Goal: Task Accomplishment & Management: Complete application form

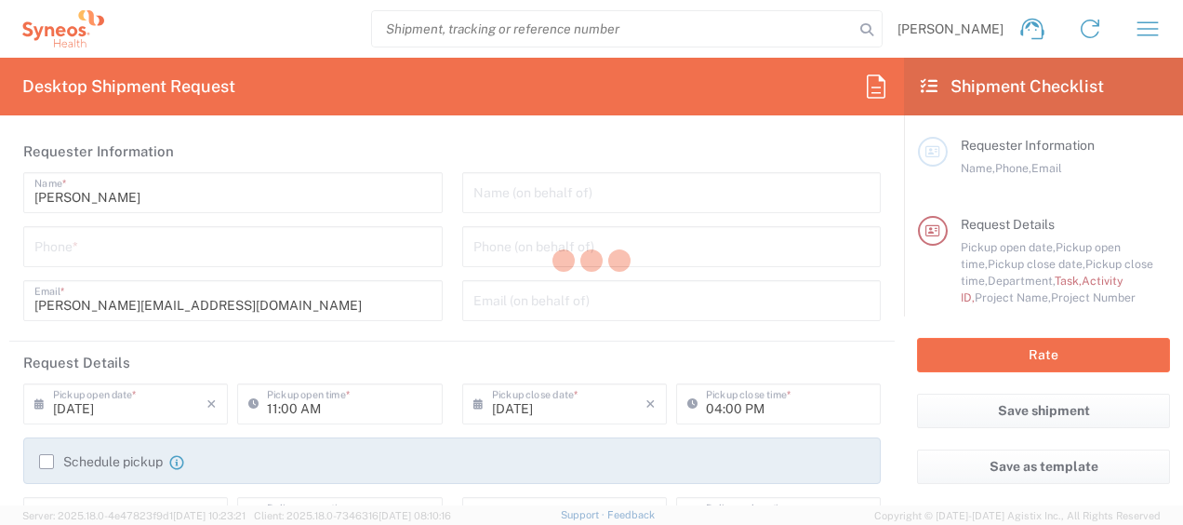
type input "4510"
type input "[GEOGRAPHIC_DATA]"
type input "Syneos Health Germany GMBH"
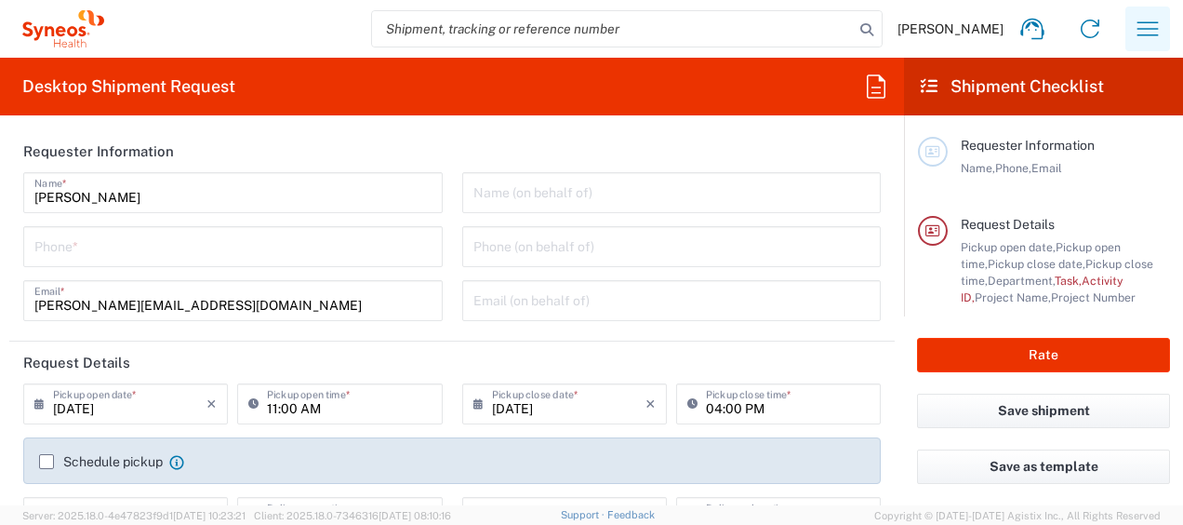
click at [1150, 28] on icon "button" at bounding box center [1148, 28] width 21 height 14
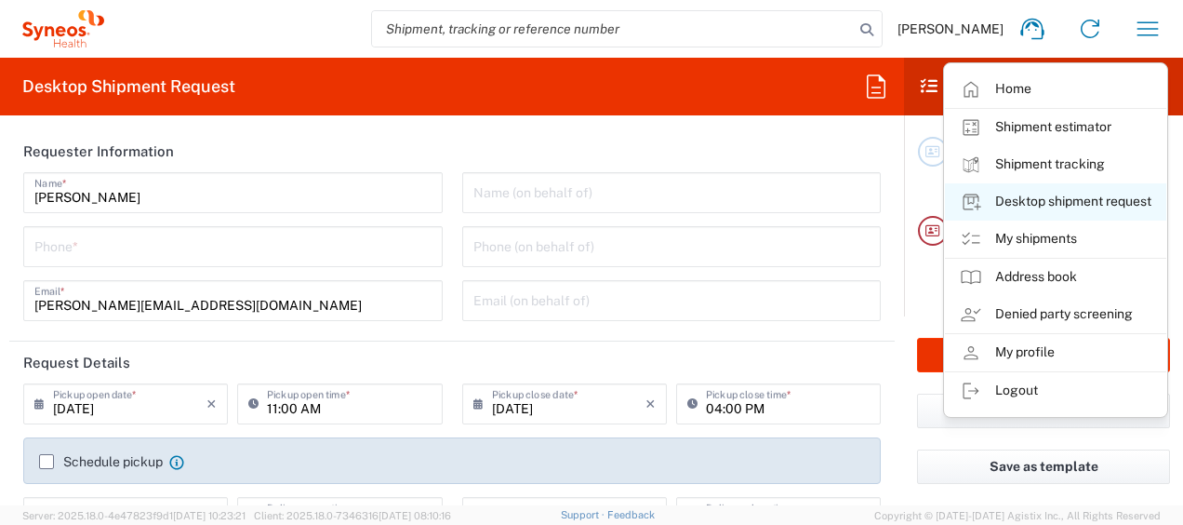
click at [1029, 195] on link "Desktop shipment request" at bounding box center [1055, 201] width 221 height 37
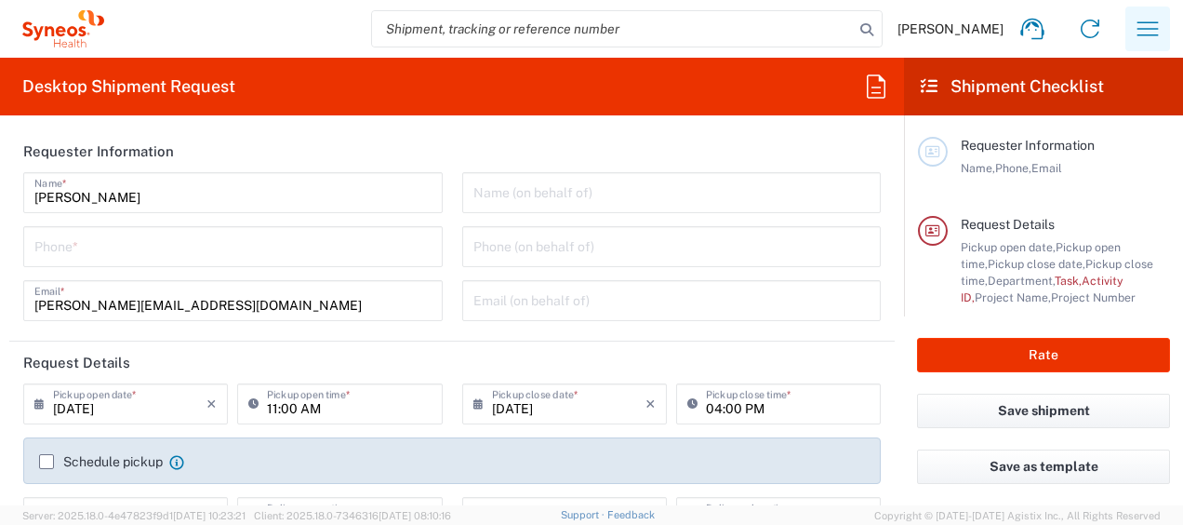
click at [1146, 22] on icon "button" at bounding box center [1148, 28] width 21 height 14
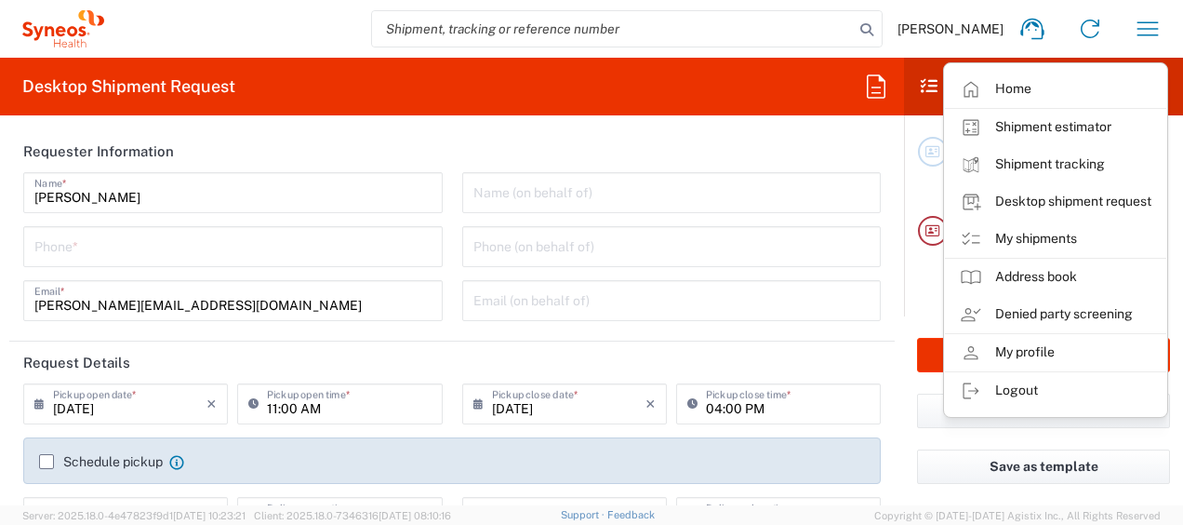
click at [506, 140] on header "Requester Information" at bounding box center [452, 151] width 886 height 42
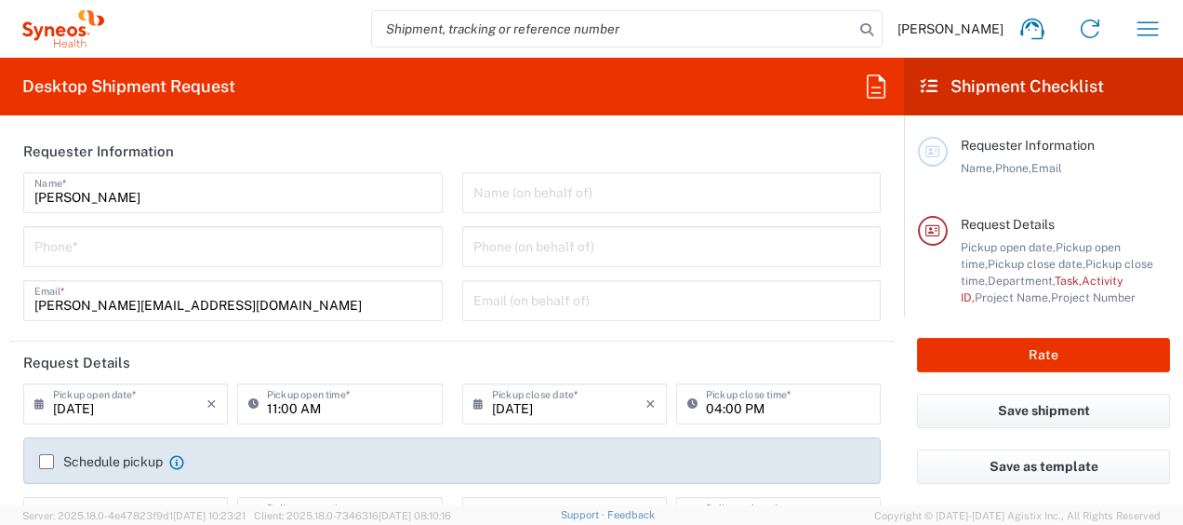
click at [452, 152] on header "Requester Information" at bounding box center [452, 151] width 886 height 42
click at [71, 257] on input "tel" at bounding box center [232, 245] width 397 height 33
type input "01728392657"
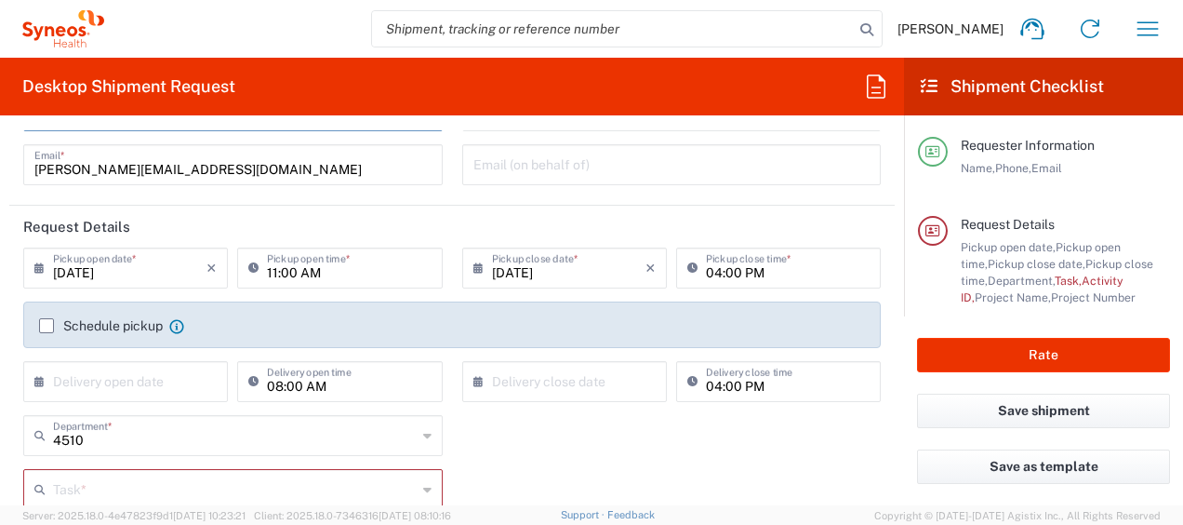
scroll to position [98, 0]
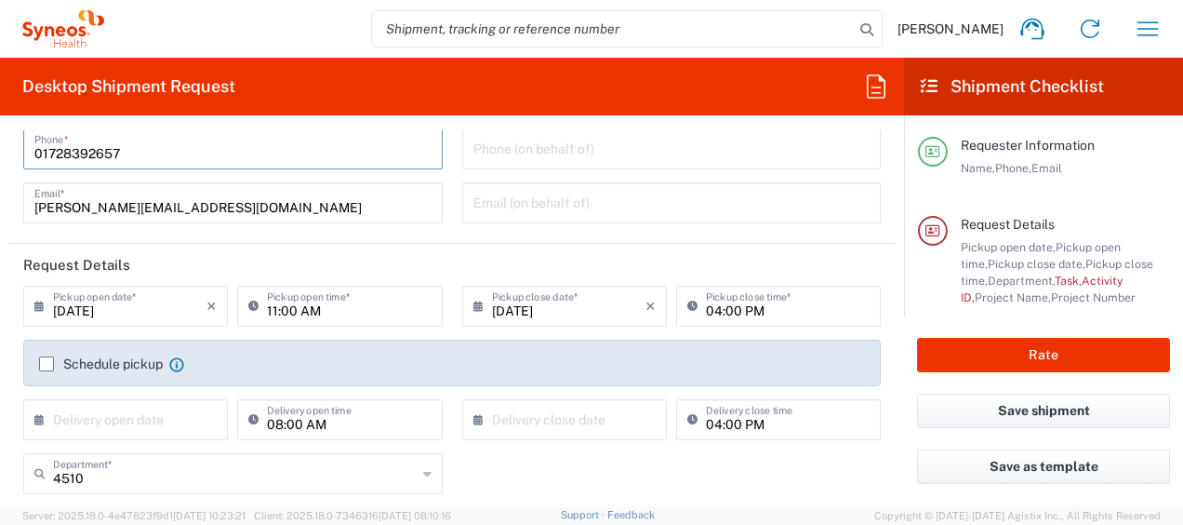
click at [37, 303] on icon at bounding box center [43, 306] width 19 height 30
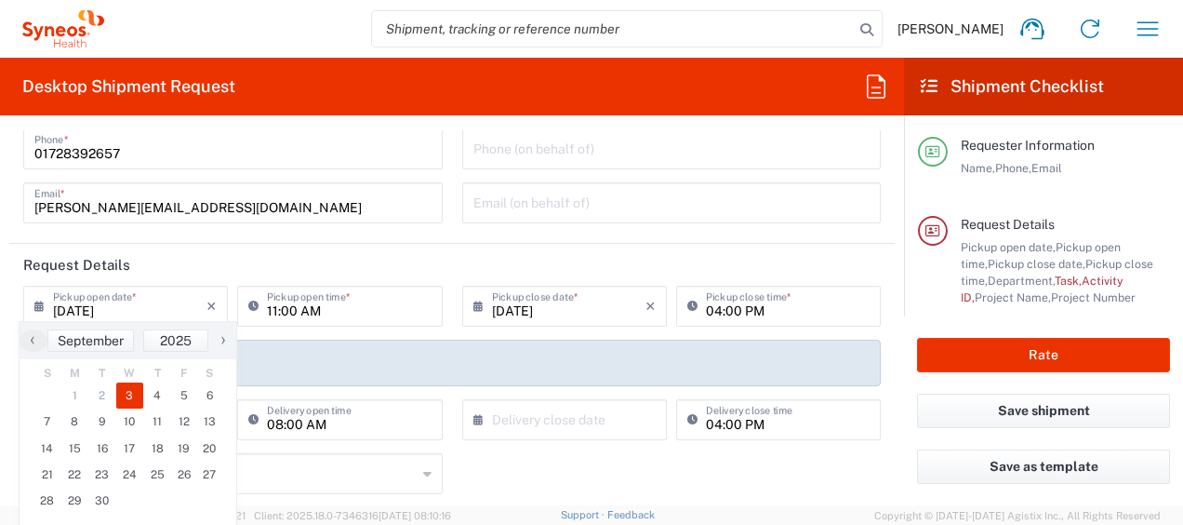
click at [37, 303] on icon at bounding box center [43, 306] width 19 height 30
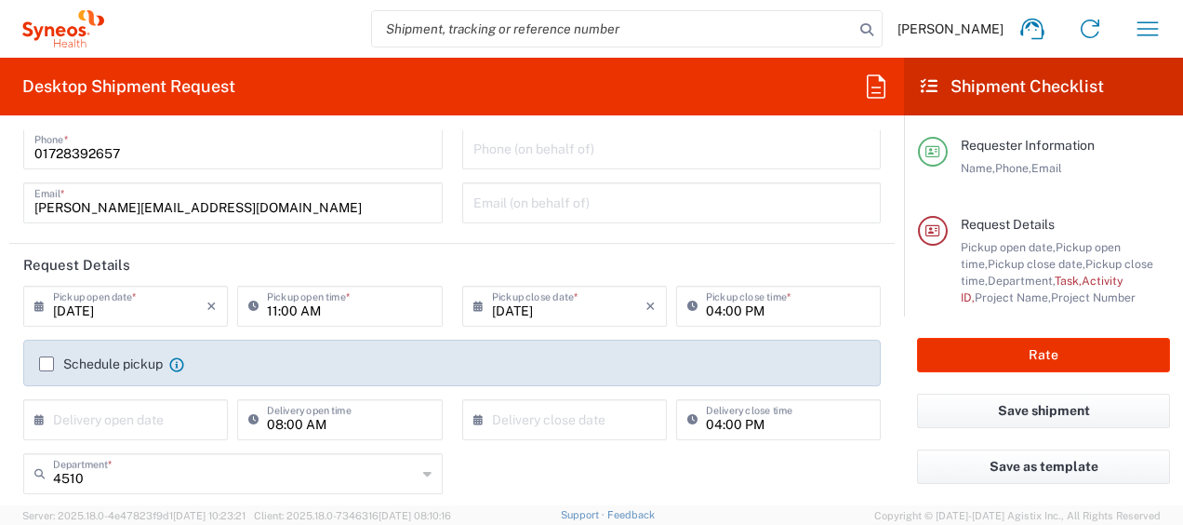
click at [39, 305] on icon at bounding box center [43, 306] width 19 height 30
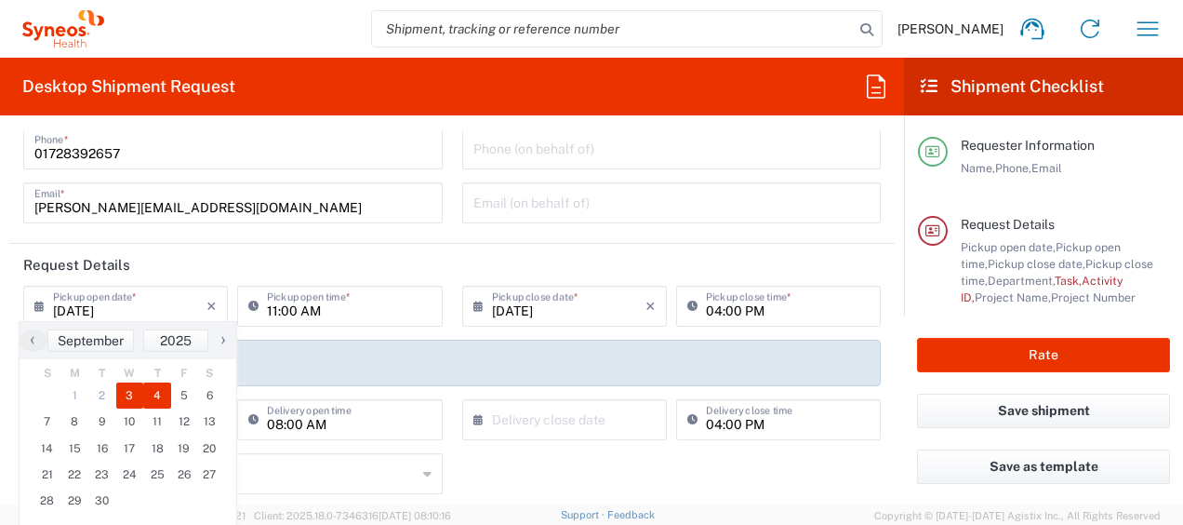
click at [158, 391] on span "4" at bounding box center [157, 395] width 28 height 26
type input "[DATE]"
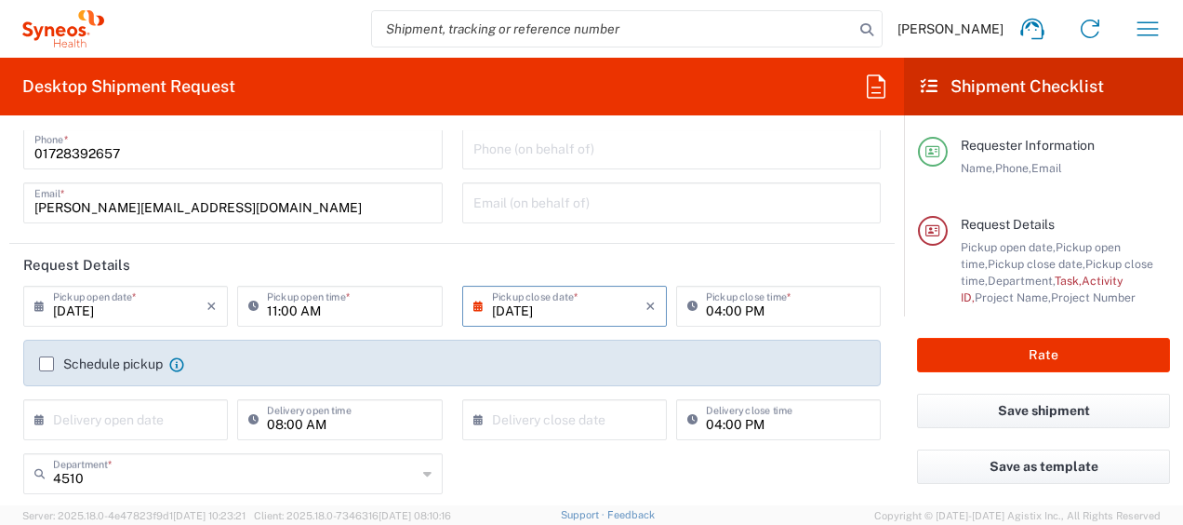
click at [269, 309] on input "11:00 AM" at bounding box center [349, 304] width 164 height 33
type input "09:00 AM"
click at [706, 305] on input "04:00 PM" at bounding box center [788, 304] width 164 height 33
click at [706, 307] on input "04:00 PM" at bounding box center [788, 304] width 164 height 33
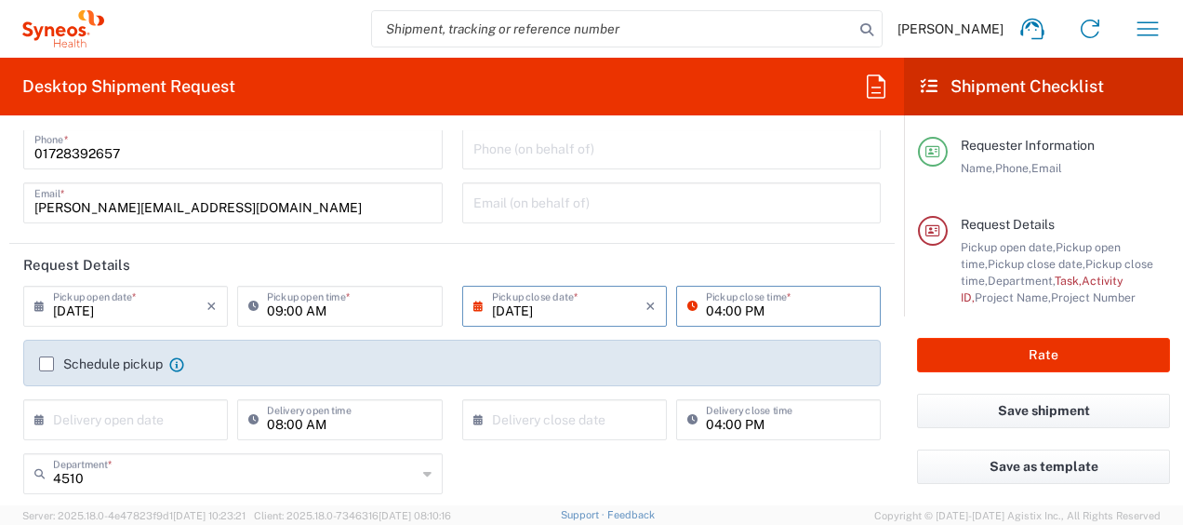
click at [706, 311] on input "04:00 PM" at bounding box center [788, 304] width 164 height 33
click at [786, 309] on input "04:00 PM" at bounding box center [788, 304] width 164 height 33
click at [706, 309] on input "04:00 PM" at bounding box center [788, 304] width 164 height 33
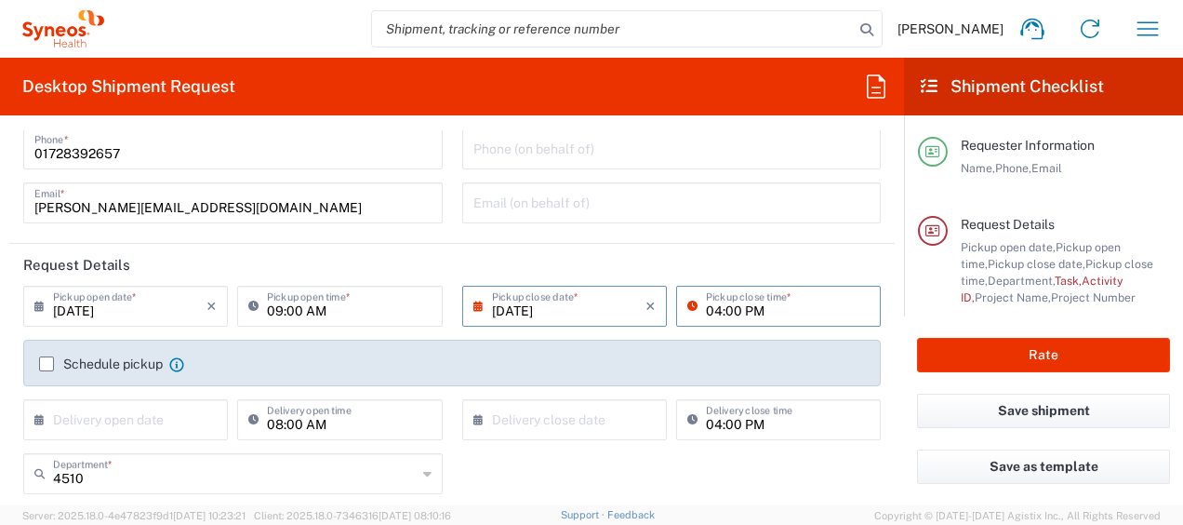
click at [706, 309] on input "04:00 PM" at bounding box center [788, 304] width 164 height 33
type input "13:00 PM"
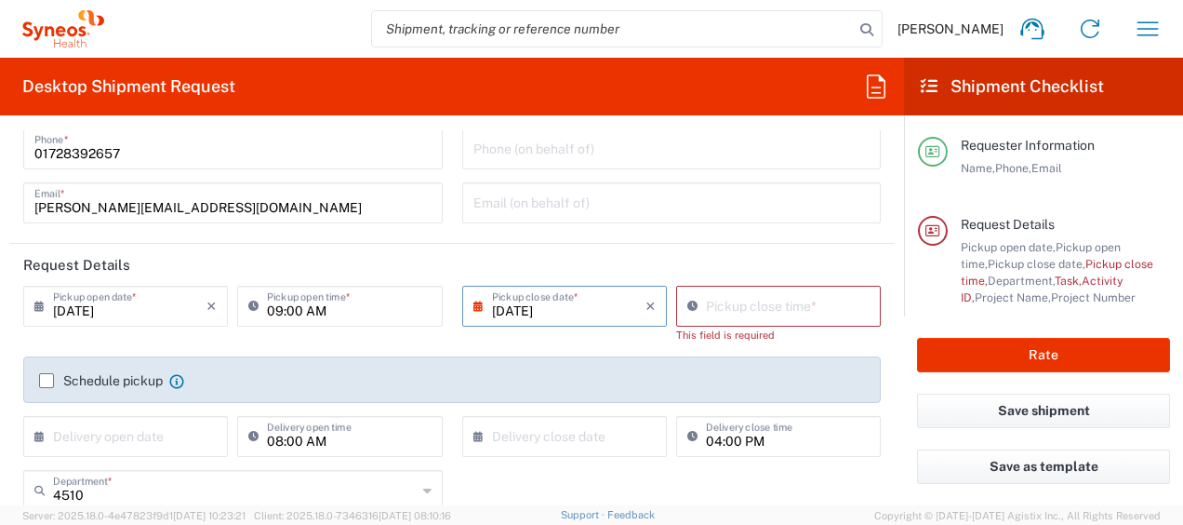
click at [45, 364] on div "Schedule pickup When scheduling a pickup please be sure to meet the following c…" at bounding box center [452, 379] width 858 height 47
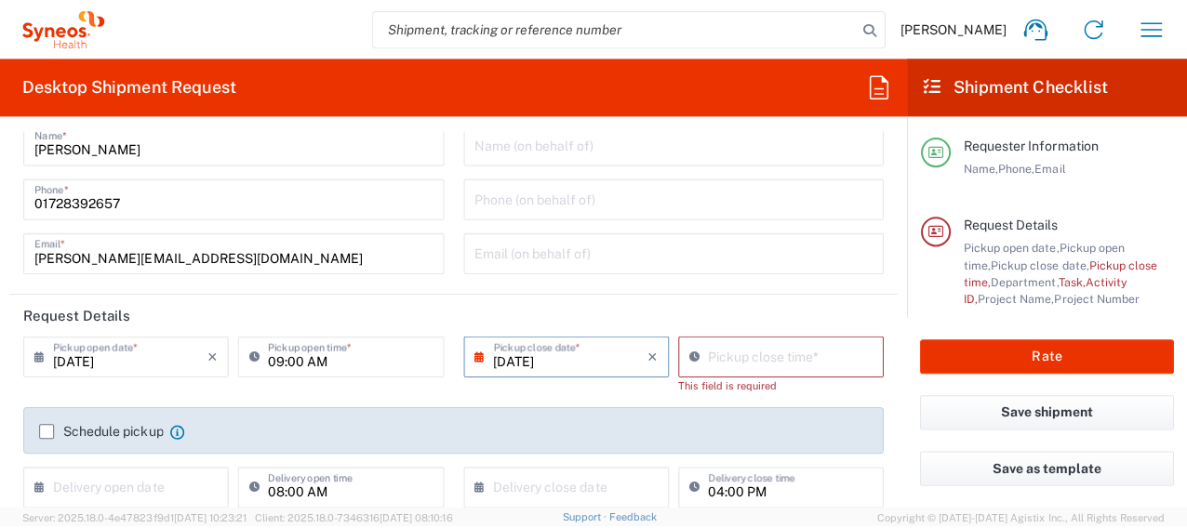
scroll to position [43, 0]
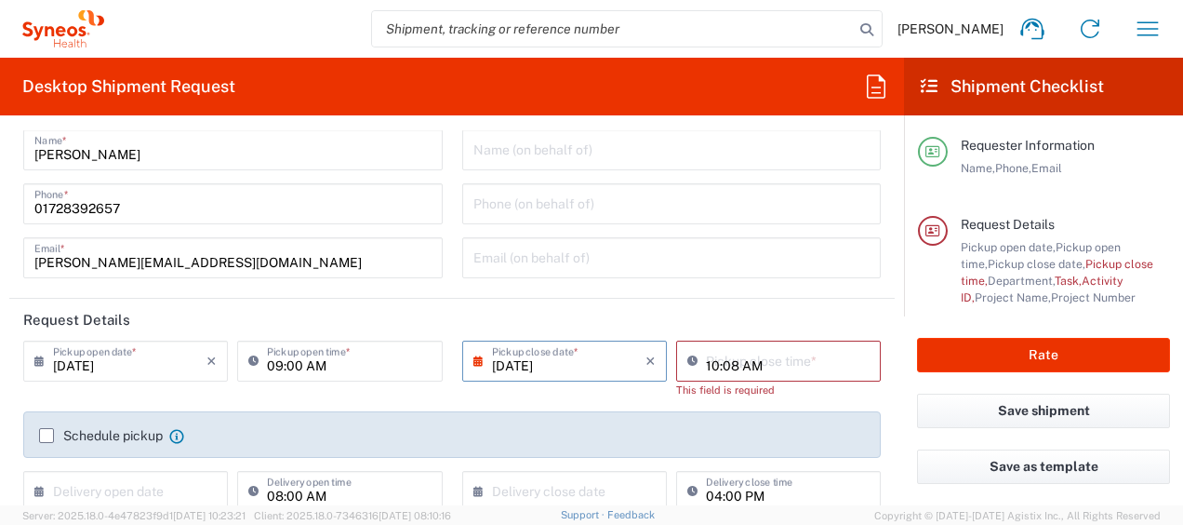
click at [717, 358] on input "10:08 AM" at bounding box center [788, 359] width 164 height 33
click at [706, 366] on input "10:08 AM" at bounding box center [788, 359] width 164 height 33
type input "13:00 PM"
drag, startPoint x: 591, startPoint y: 363, endPoint x: 707, endPoint y: 355, distance: 116.5
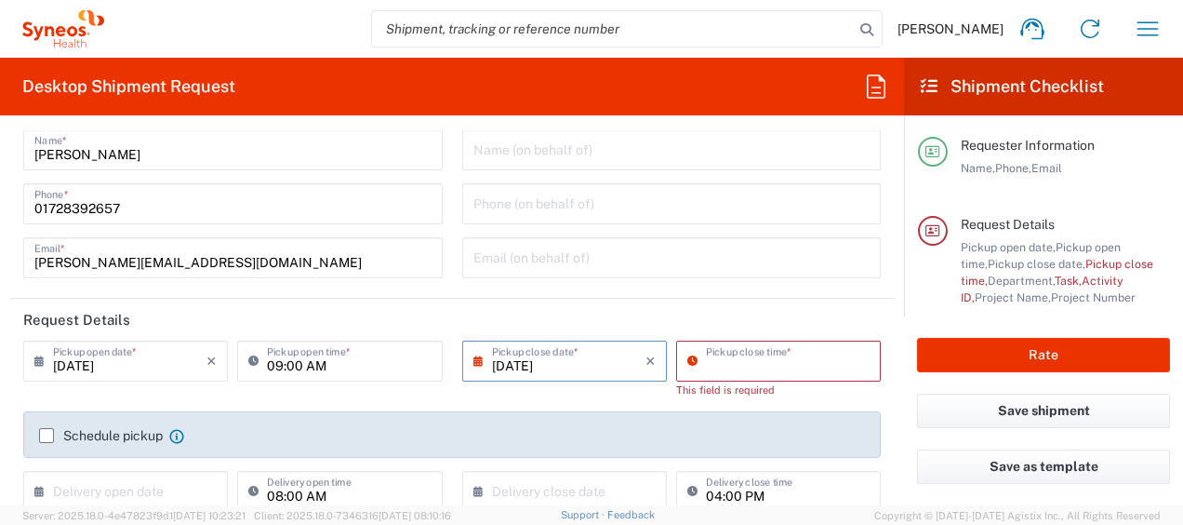
click at [591, 363] on input "[DATE]" at bounding box center [568, 359] width 153 height 33
click at [463, 360] on div "[DATE] × Pickup close date *" at bounding box center [564, 360] width 205 height 41
click at [473, 360] on icon at bounding box center [482, 361] width 19 height 30
click at [768, 342] on div "[DATE] × Pickup close date * Cancel Apply Pickup close time * This field is req…" at bounding box center [672, 375] width 429 height 71
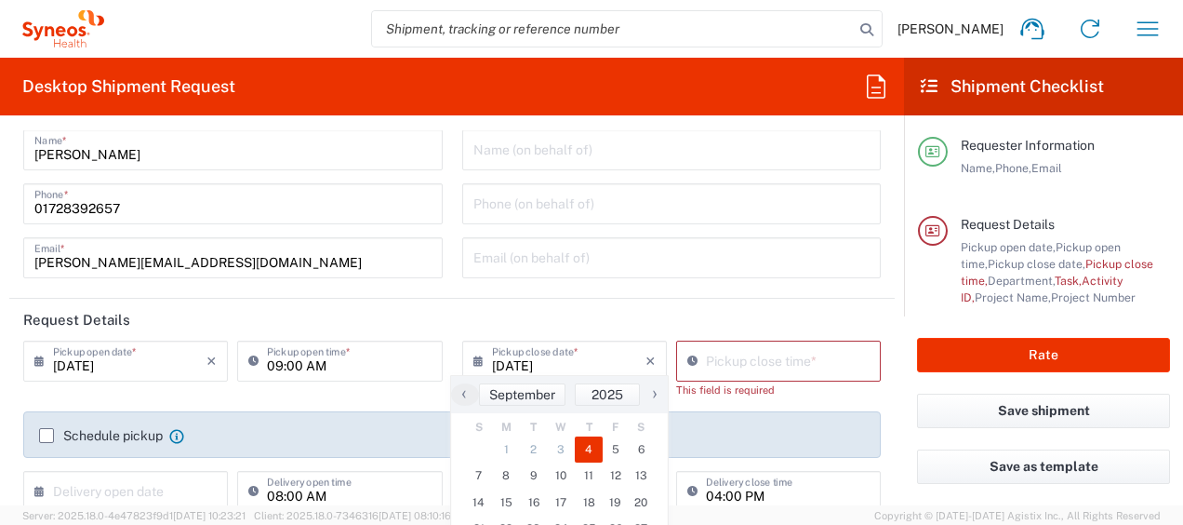
click at [707, 355] on input at bounding box center [788, 359] width 164 height 33
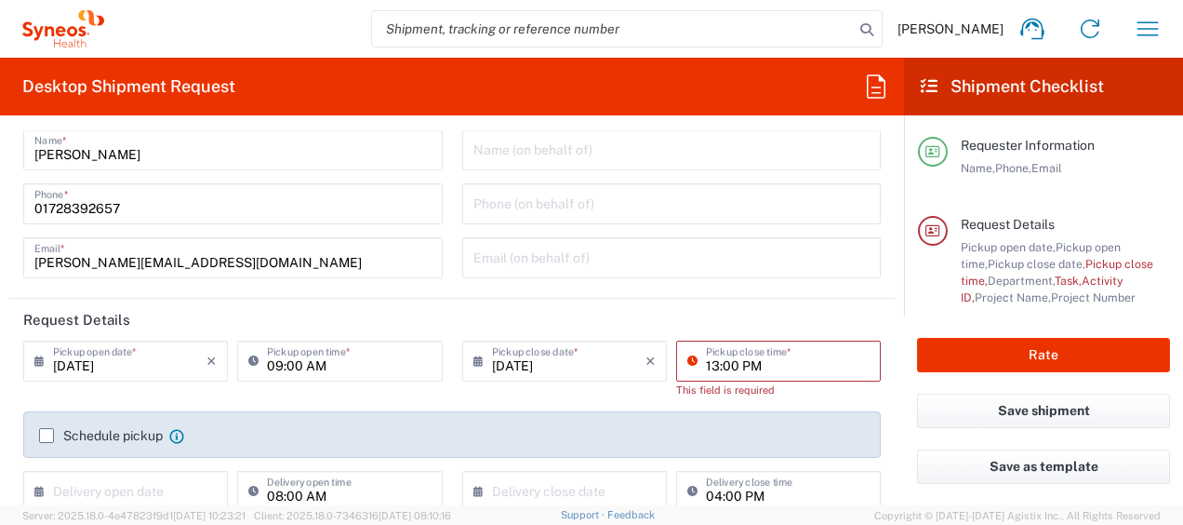
click at [802, 361] on input "13:00 PM" at bounding box center [788, 359] width 164 height 33
type input "13:00 PM"
click at [876, 385] on div "[DATE] × Pickup close date * Cancel Apply Pickup close time * This field is req…" at bounding box center [671, 375] width 439 height 71
click at [731, 365] on input at bounding box center [788, 359] width 164 height 33
click at [722, 363] on input at bounding box center [788, 359] width 164 height 33
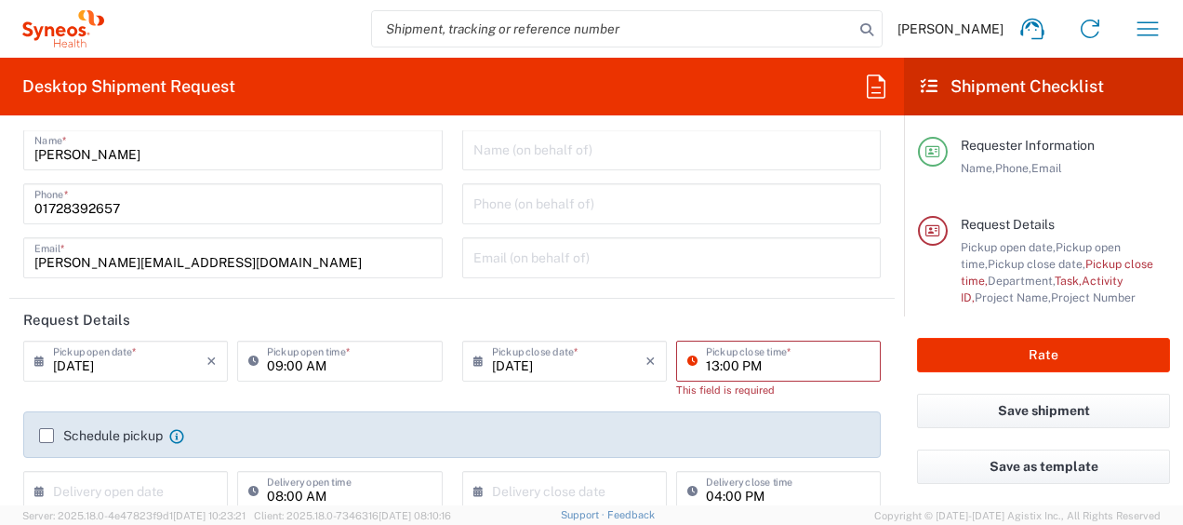
click at [739, 366] on input "13:00 PM" at bounding box center [788, 359] width 164 height 33
click at [753, 366] on input "13:00 PM" at bounding box center [788, 359] width 164 height 33
click at [687, 361] on icon at bounding box center [696, 361] width 19 height 30
click at [778, 361] on input "13:00 PM" at bounding box center [788, 359] width 164 height 33
click at [742, 364] on input "10:10 AM" at bounding box center [788, 359] width 164 height 33
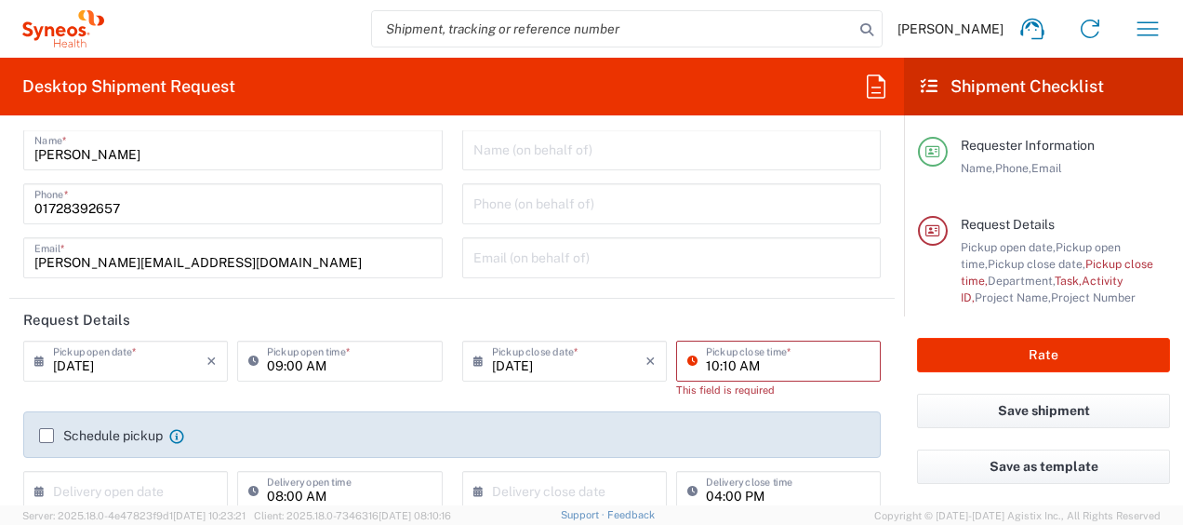
click at [706, 373] on input "10:10 AM" at bounding box center [788, 359] width 164 height 33
click at [718, 364] on input "13:10 AM" at bounding box center [788, 359] width 164 height 33
click at [739, 363] on input "13:00 AM" at bounding box center [788, 359] width 164 height 33
type input "13:00"
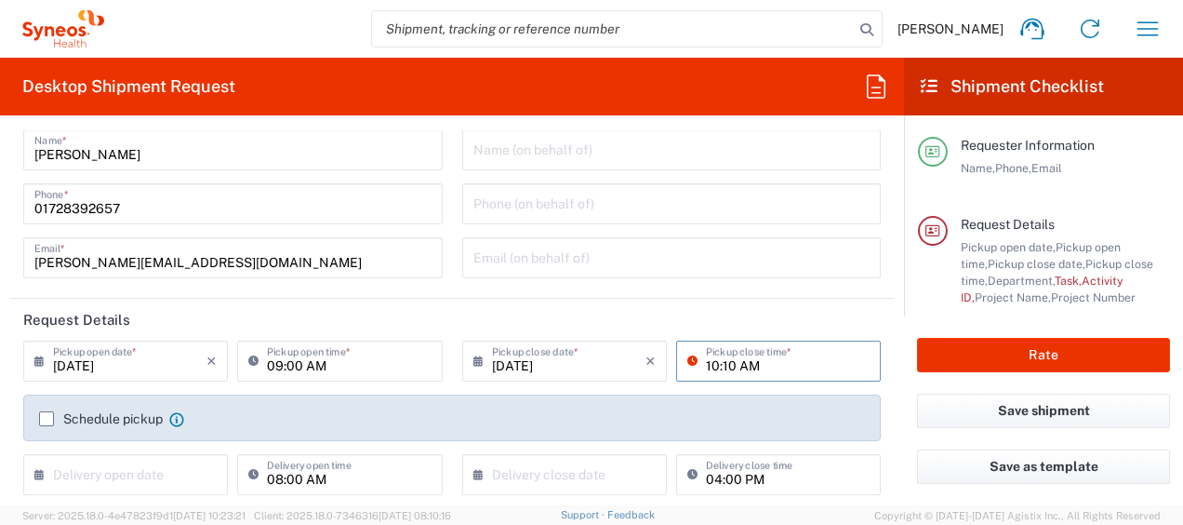
click at [709, 357] on input "10:10 AM" at bounding box center [788, 359] width 164 height 33
click at [765, 366] on input "13:00 AM" at bounding box center [788, 359] width 164 height 33
click at [706, 362] on input "10:10 PM" at bounding box center [788, 359] width 164 height 33
click at [706, 365] on input "10:10 PM" at bounding box center [788, 359] width 164 height 33
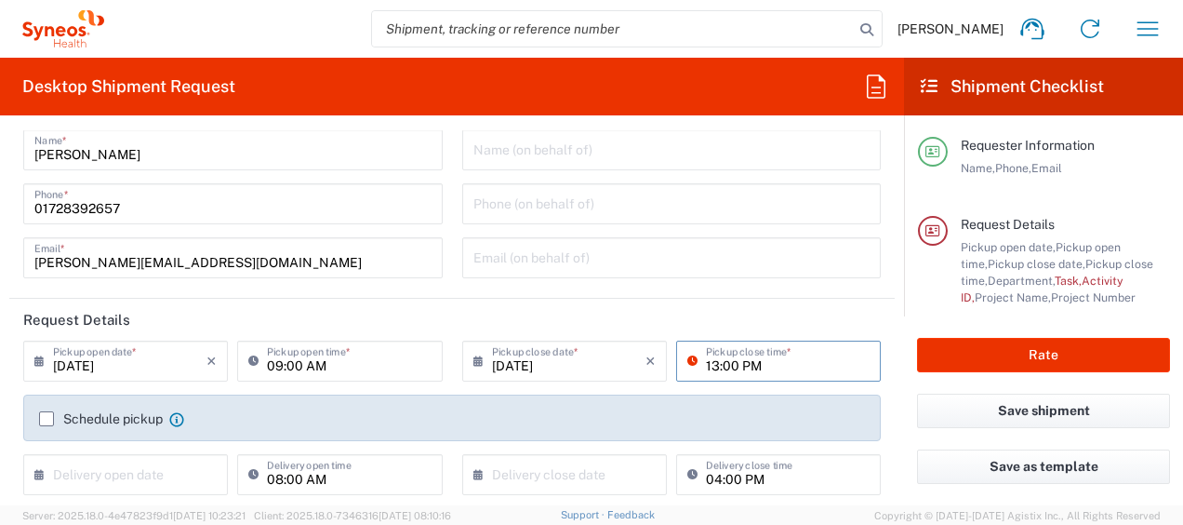
type input "13:00 PM"
click at [444, 365] on div "[DATE] × Pickup open date * Cancel Apply 09:00 AM Pickup open time *" at bounding box center [233, 367] width 439 height 54
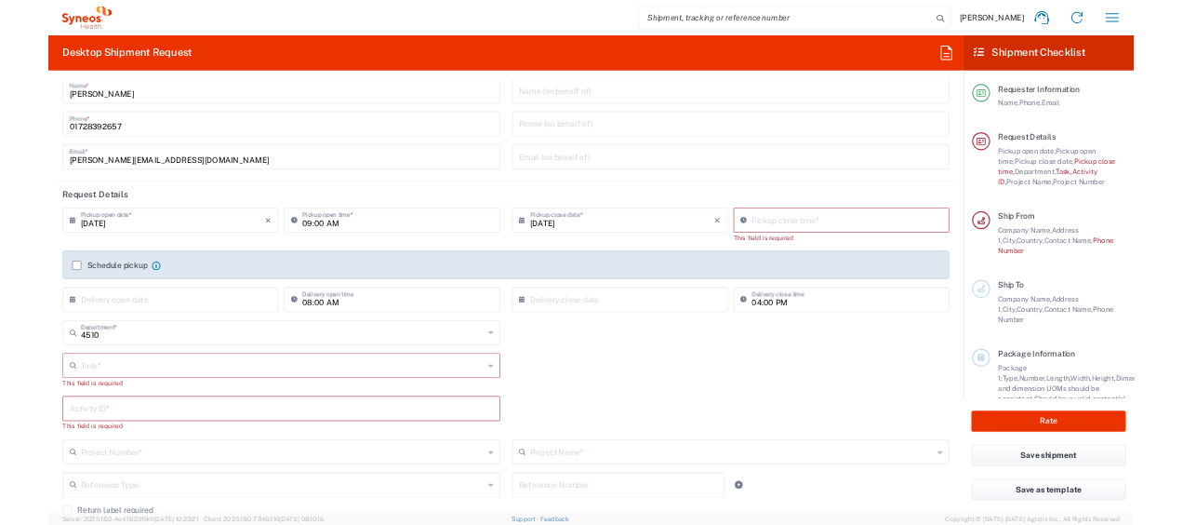
scroll to position [44, 0]
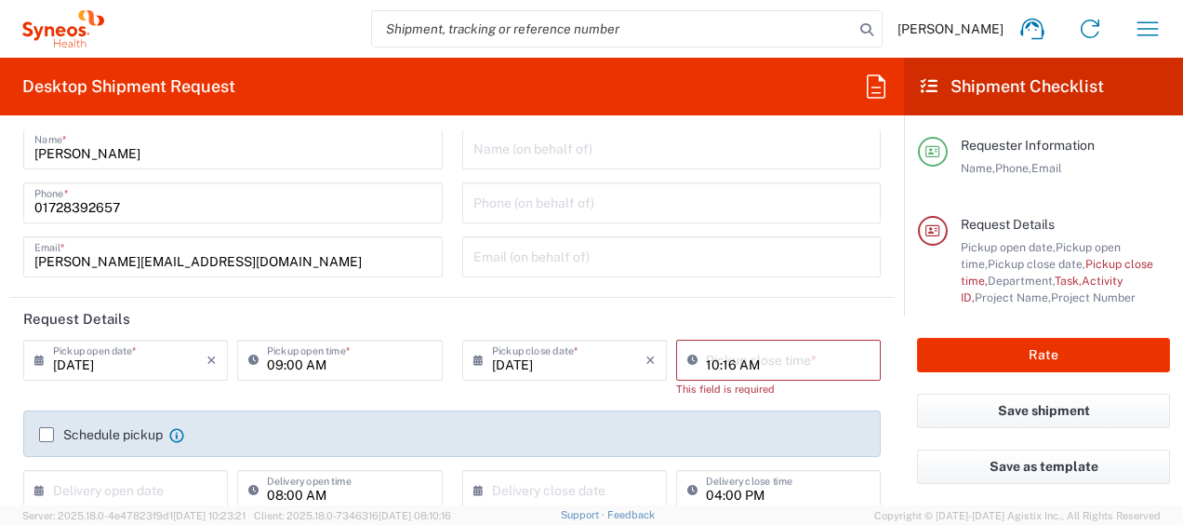
click at [709, 356] on input "10:16 AM" at bounding box center [788, 358] width 164 height 33
click at [718, 365] on input "13:16 AM" at bounding box center [788, 358] width 164 height 33
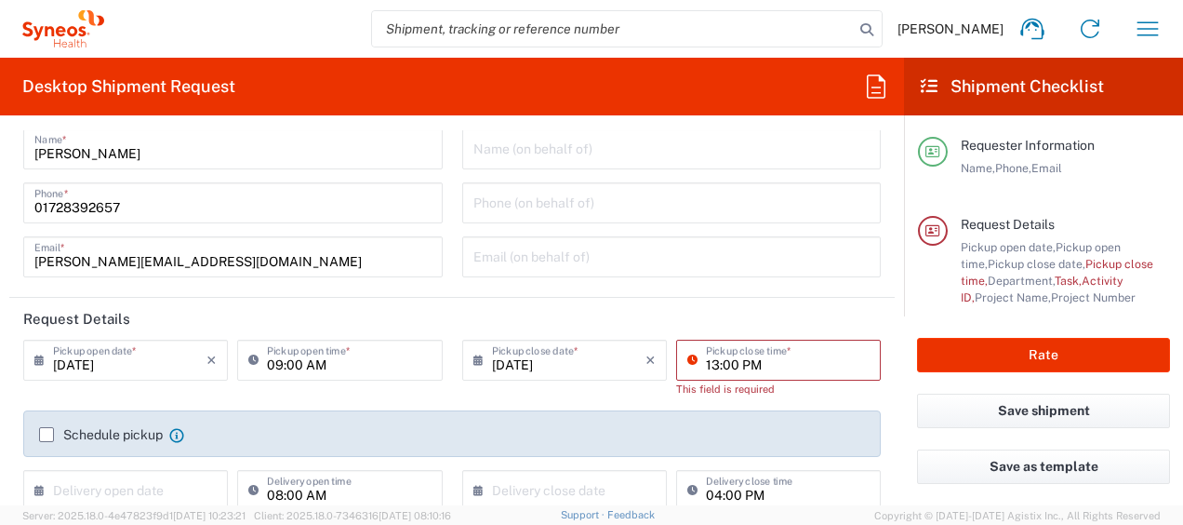
type input "13:00 PM"
click at [509, 366] on input "[DATE]" at bounding box center [568, 358] width 153 height 33
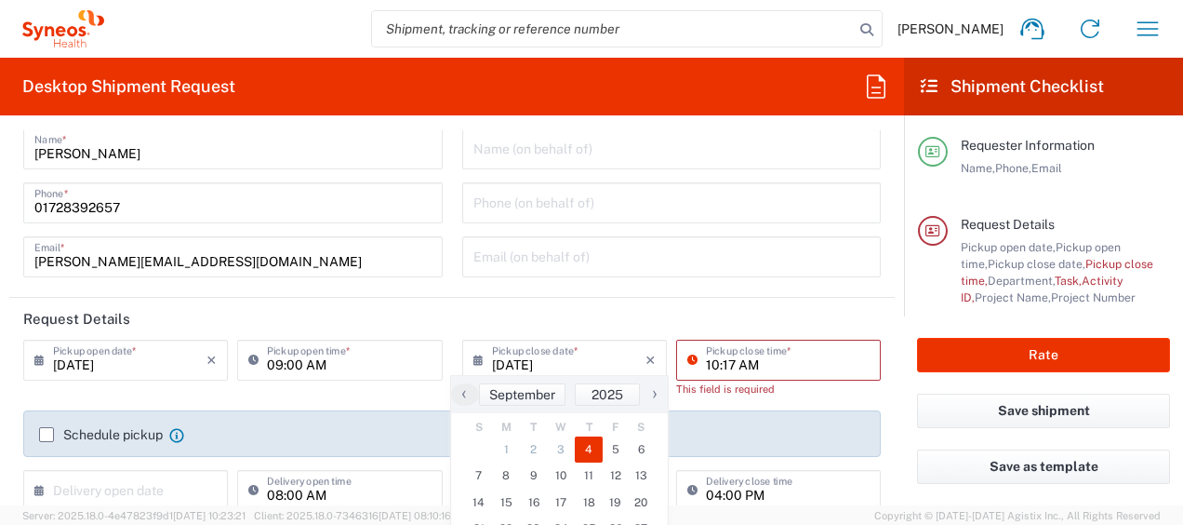
click at [716, 361] on input "10:17 AM" at bounding box center [788, 358] width 164 height 33
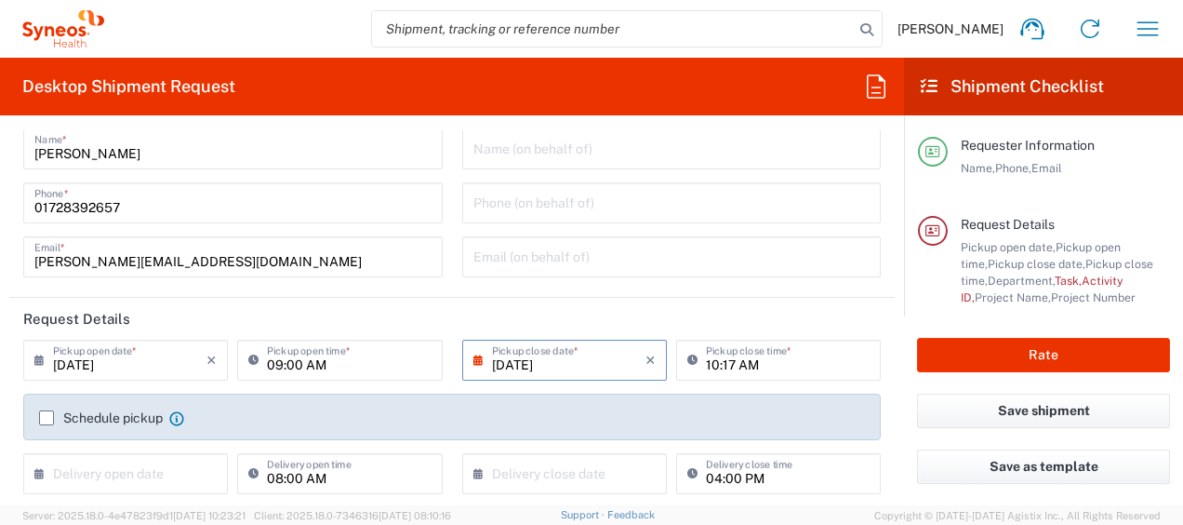
click at [539, 362] on input "[DATE]" at bounding box center [568, 358] width 153 height 33
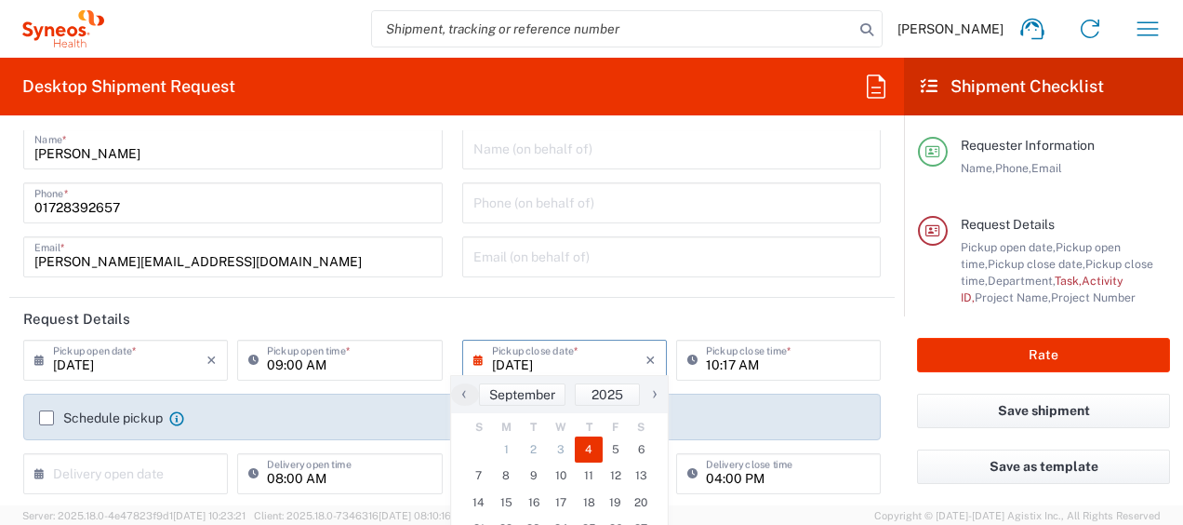
click at [880, 384] on form "Requester Information [PERSON_NAME] Name * [PHONE_NUMBER] Phone * [PERSON_NAME]…" at bounding box center [452, 317] width 904 height 375
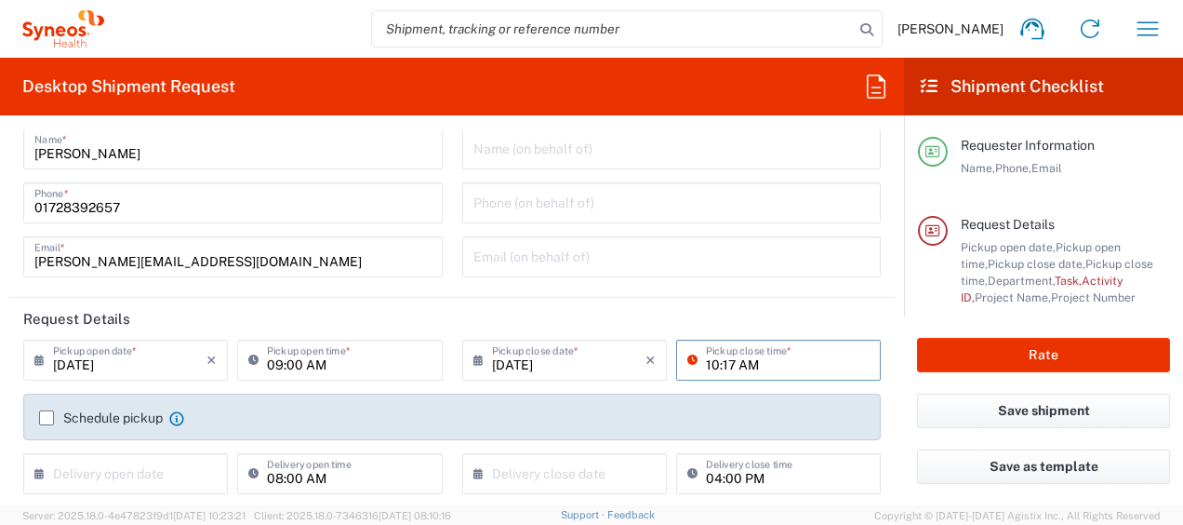
click at [734, 363] on input "10:17 AM" at bounding box center [788, 358] width 164 height 33
click at [706, 361] on input "10:17 PM" at bounding box center [788, 358] width 164 height 33
type input "01:00 PM"
click at [645, 387] on div "[DATE] × Pickup close date * Cancel Apply" at bounding box center [565, 367] width 214 height 54
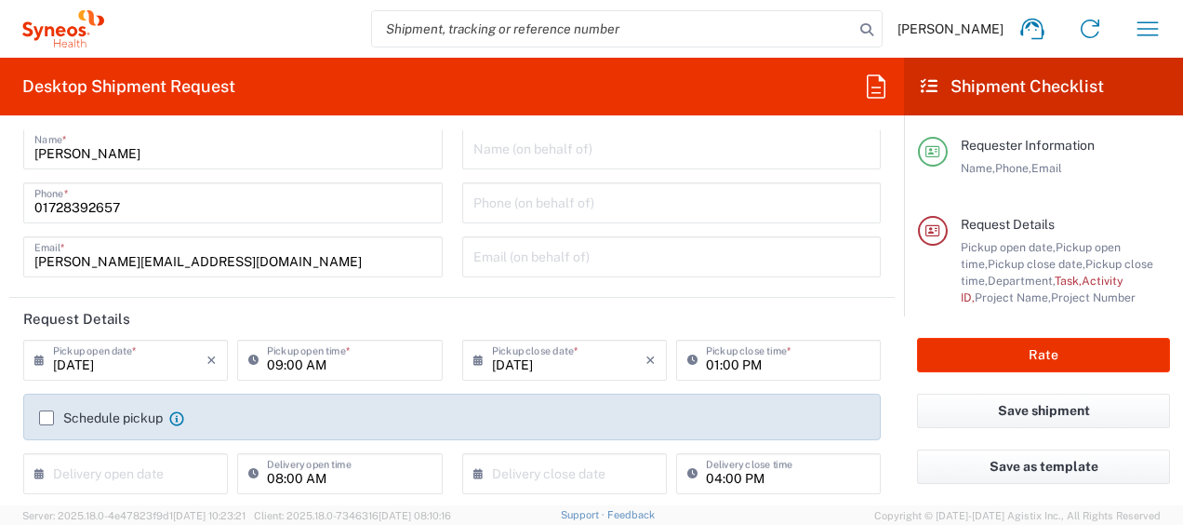
click at [45, 417] on label "Schedule pickup" at bounding box center [101, 417] width 124 height 15
click at [47, 418] on input "Schedule pickup" at bounding box center [47, 418] width 0 height 0
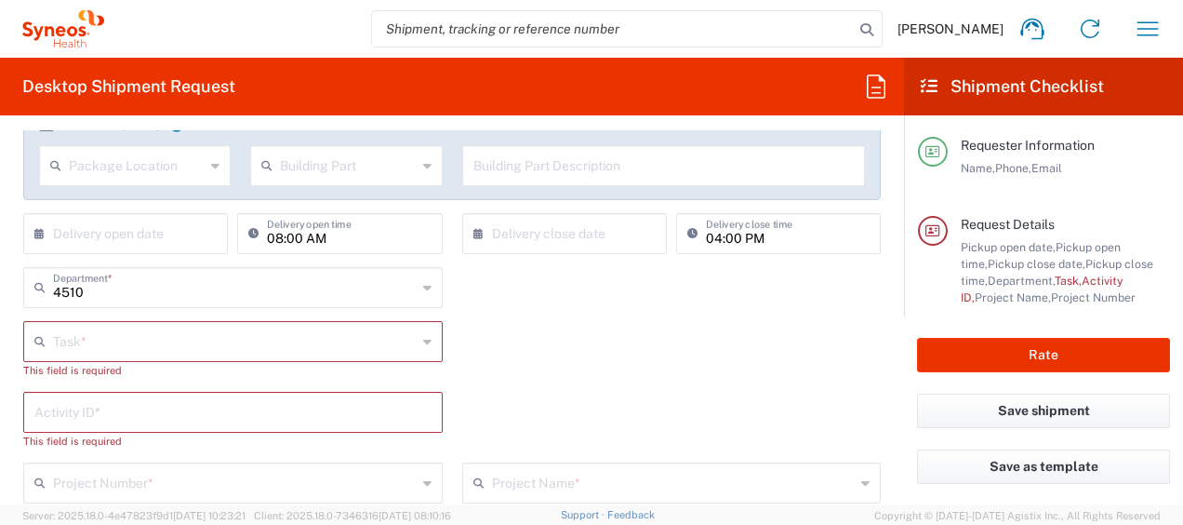
scroll to position [332, 0]
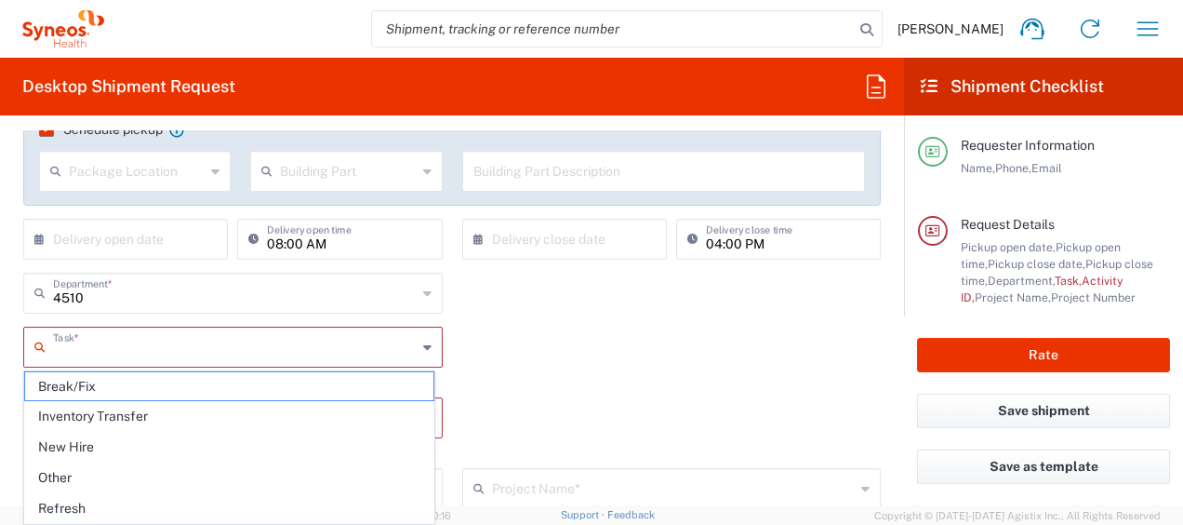
click at [56, 349] on input "text" at bounding box center [235, 345] width 364 height 33
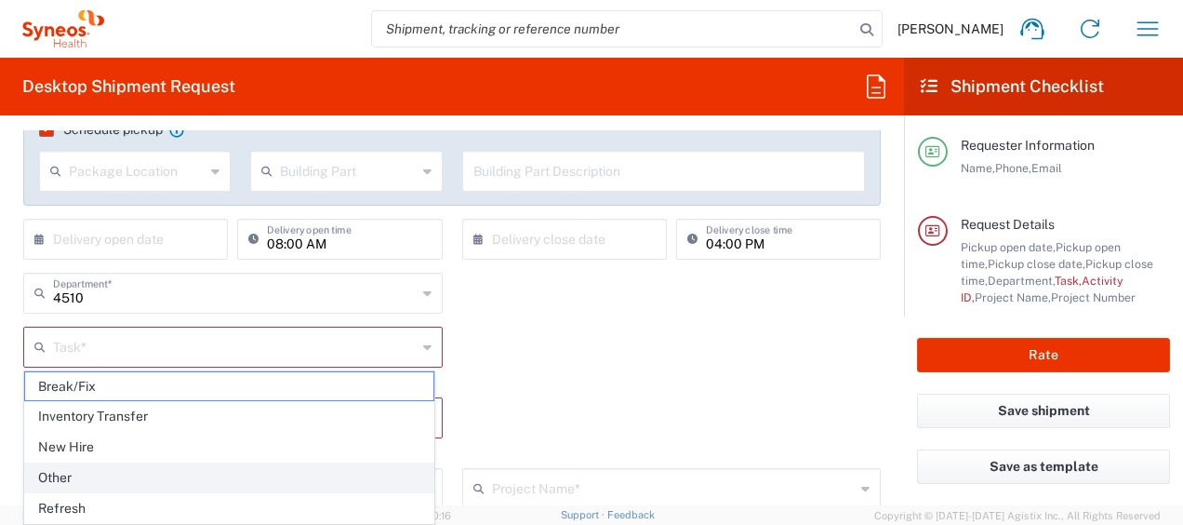
click at [58, 473] on span "Other" at bounding box center [229, 477] width 408 height 29
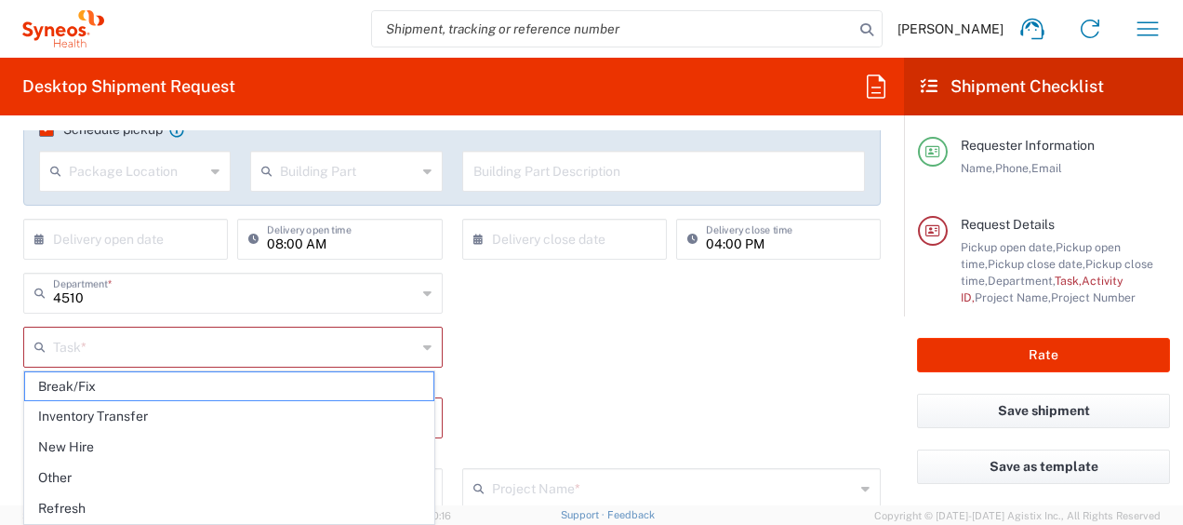
type input "Other"
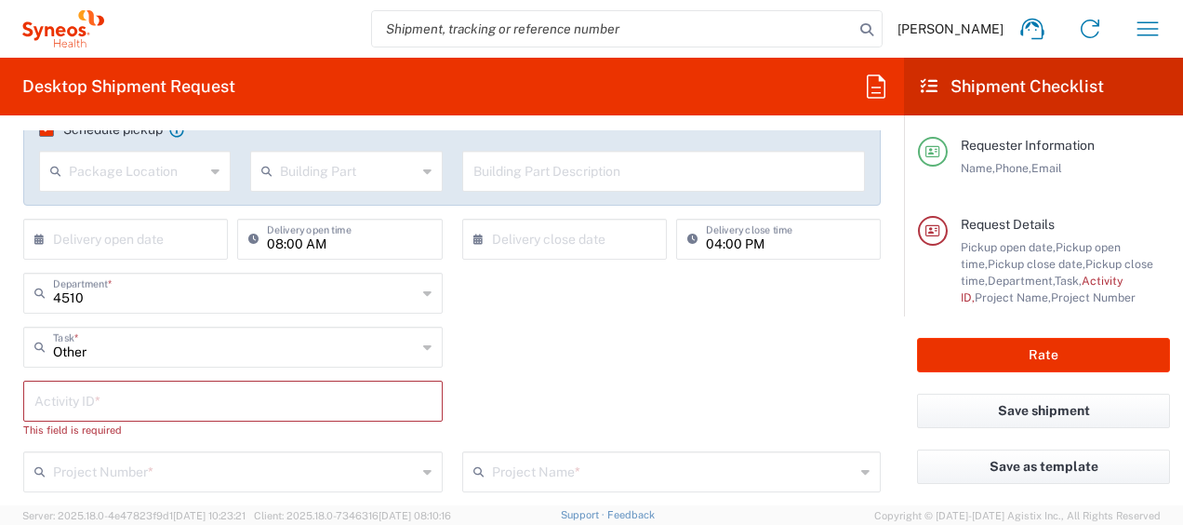
click at [41, 404] on input "text" at bounding box center [232, 399] width 397 height 33
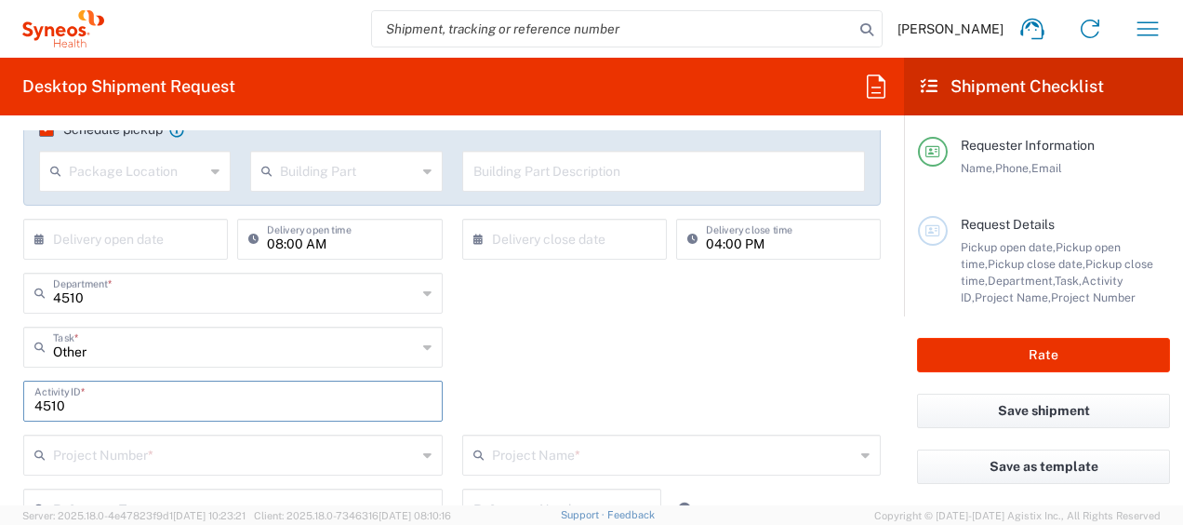
type input "4510"
click at [0, 366] on form "Requester Information [PERSON_NAME] Name * [PHONE_NUMBER] Phone * [PERSON_NAME]…" at bounding box center [452, 317] width 904 height 375
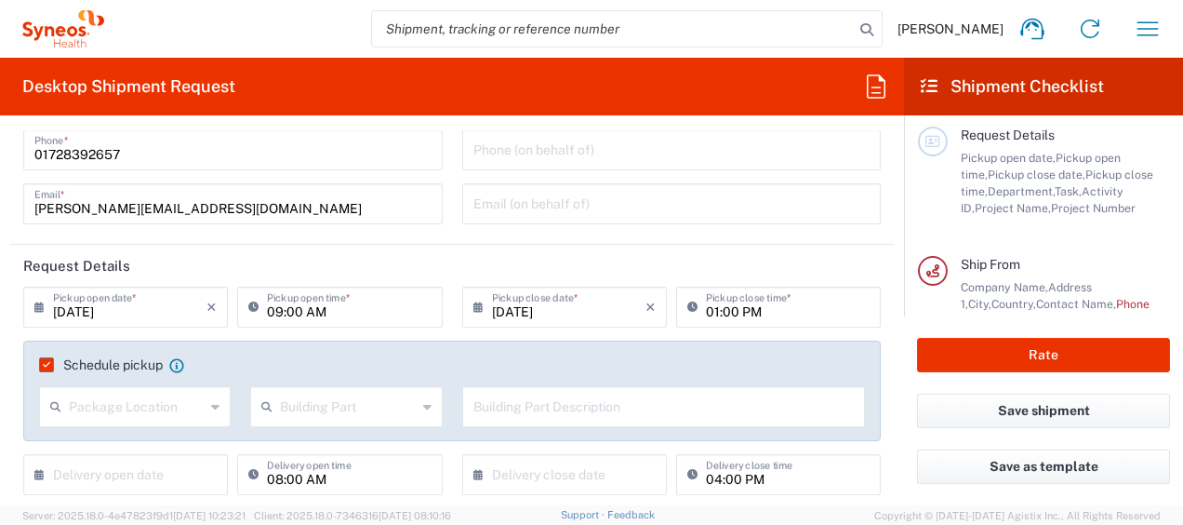
scroll to position [0, 0]
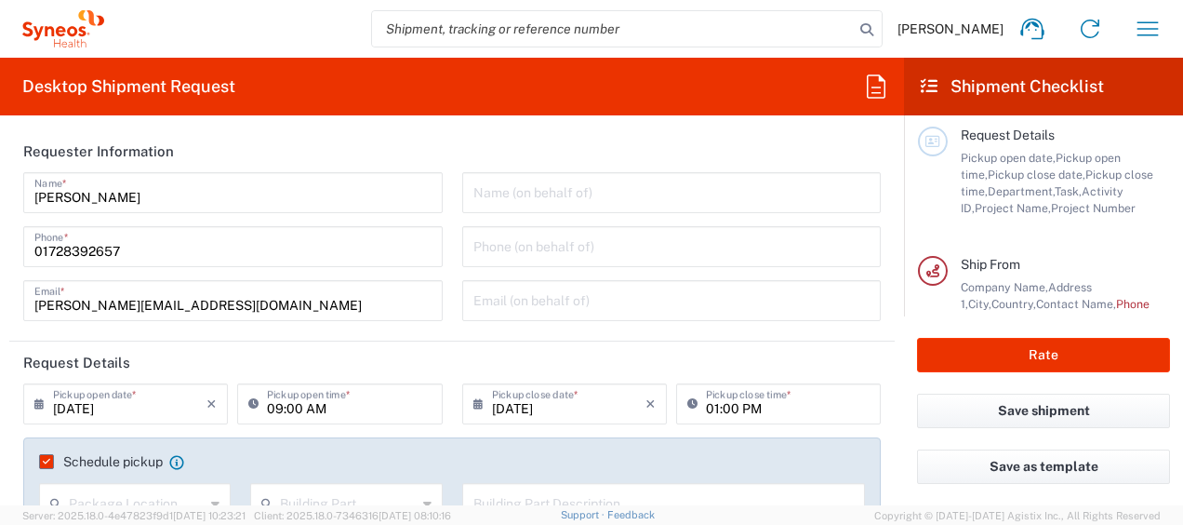
click at [83, 260] on input "01728392657" at bounding box center [232, 245] width 397 height 33
click at [64, 253] on input "01728392657" at bounding box center [232, 245] width 397 height 33
click at [60, 253] on input "01728392657" at bounding box center [232, 245] width 397 height 33
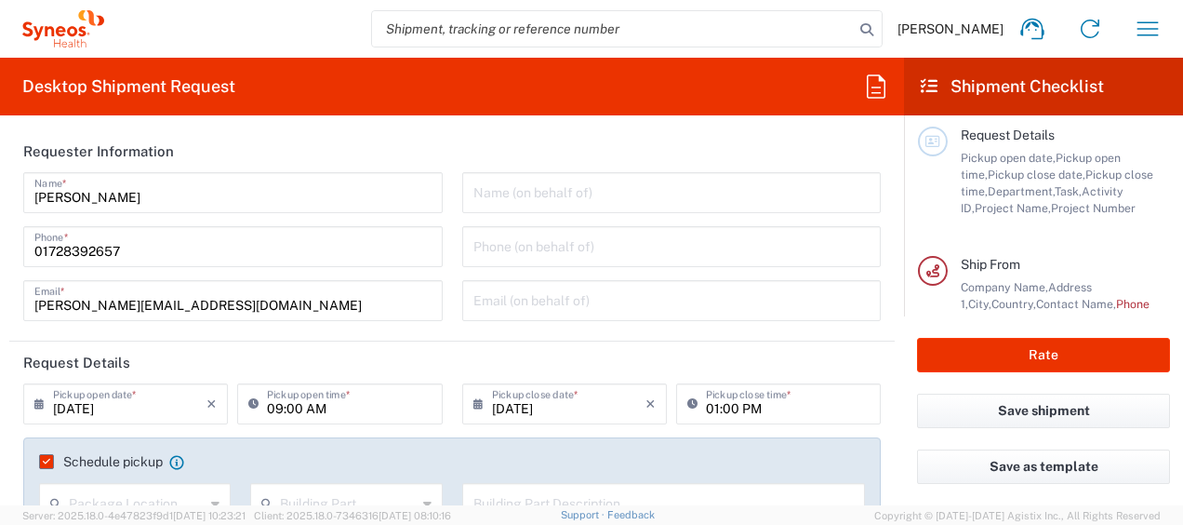
click at [8, 283] on form "Requester Information [PERSON_NAME] Name * [PHONE_NUMBER] Phone * [PERSON_NAME]…" at bounding box center [452, 317] width 904 height 375
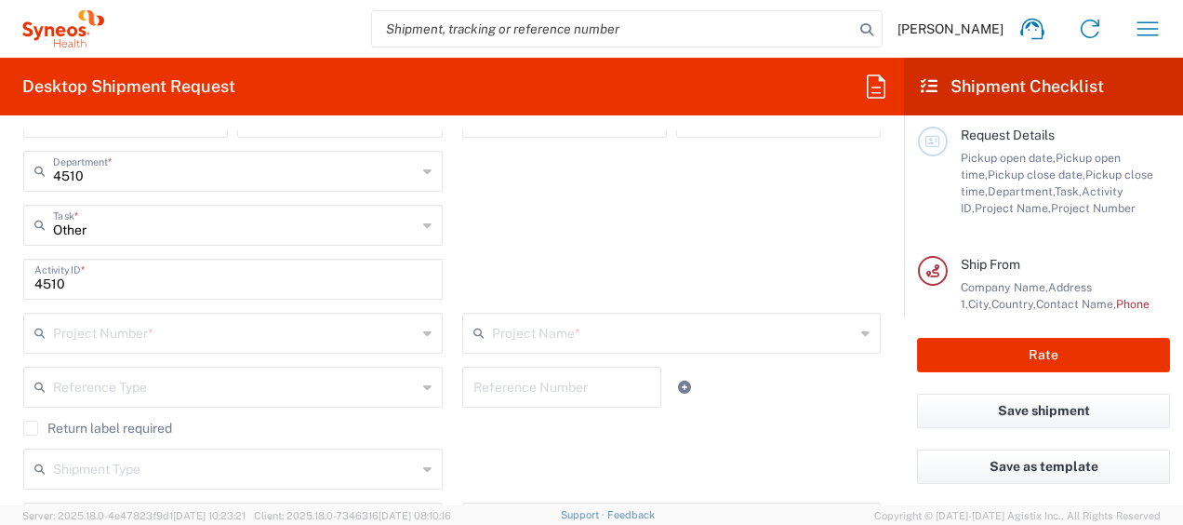
scroll to position [510, 0]
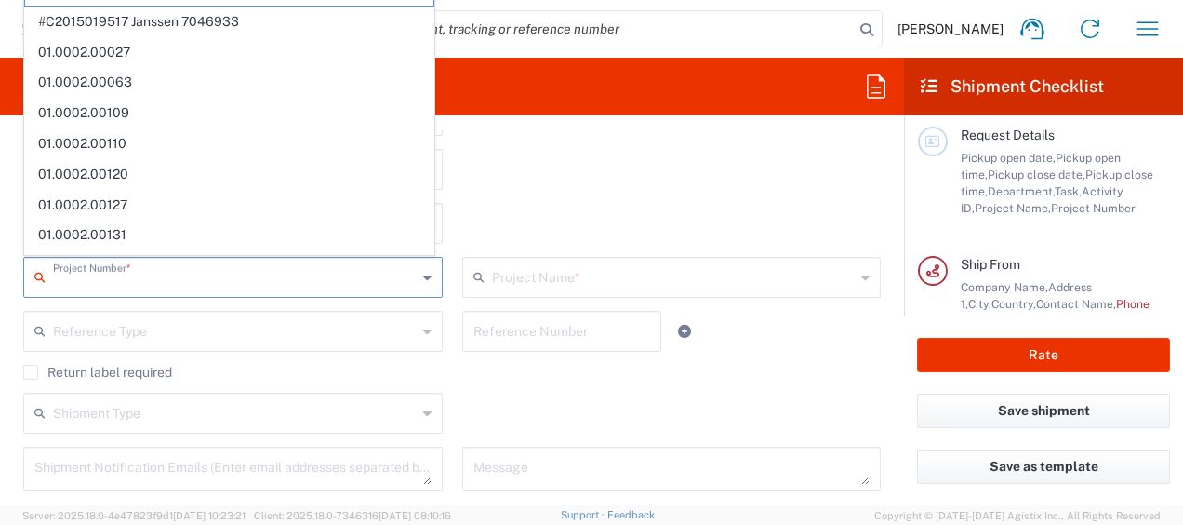
click at [58, 283] on input "text" at bounding box center [235, 276] width 364 height 33
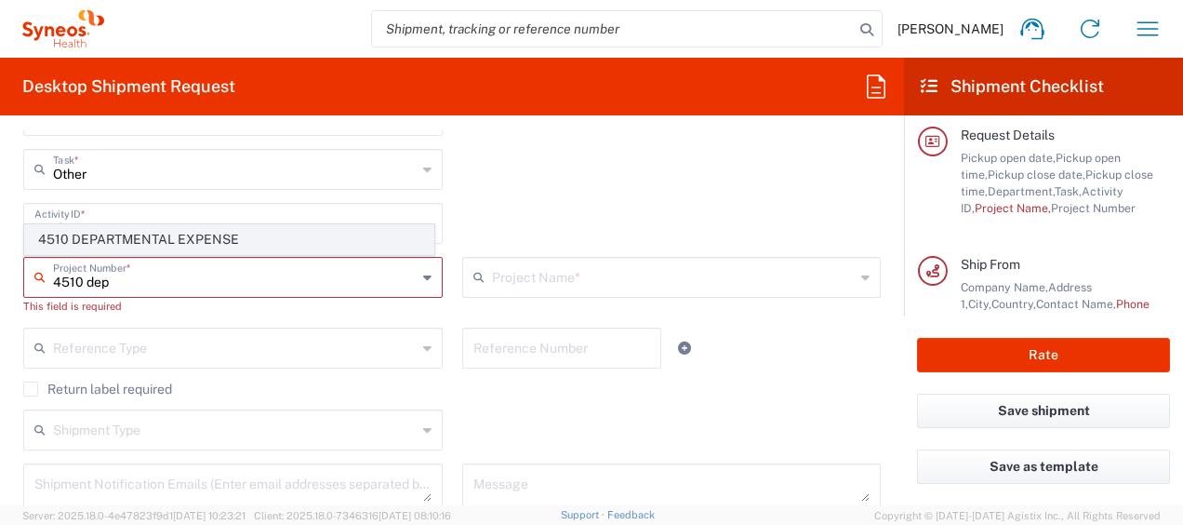
click at [159, 238] on span "4510 DEPARTMENTAL EXPENSE" at bounding box center [229, 239] width 408 height 29
type input "4510 DEPARTMENTAL EXPENSE"
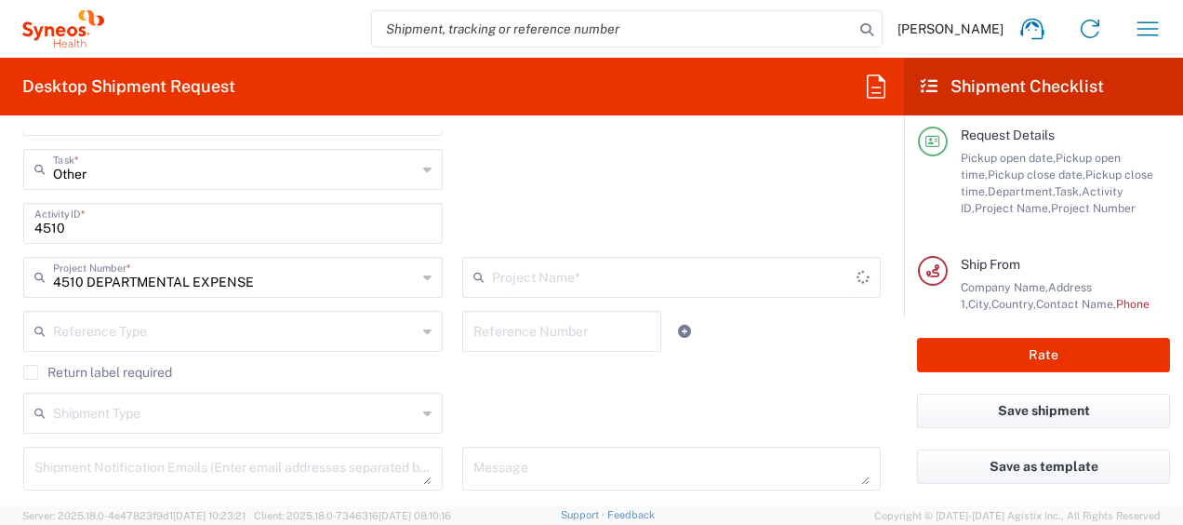
type input "4510 DEPARTMENTAL EXPENSE"
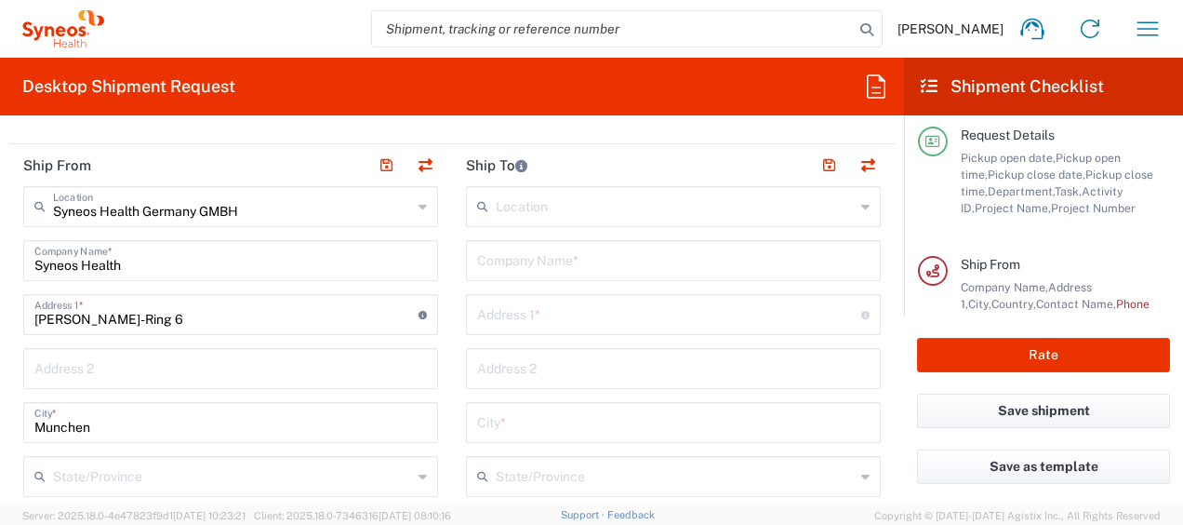
scroll to position [827, 0]
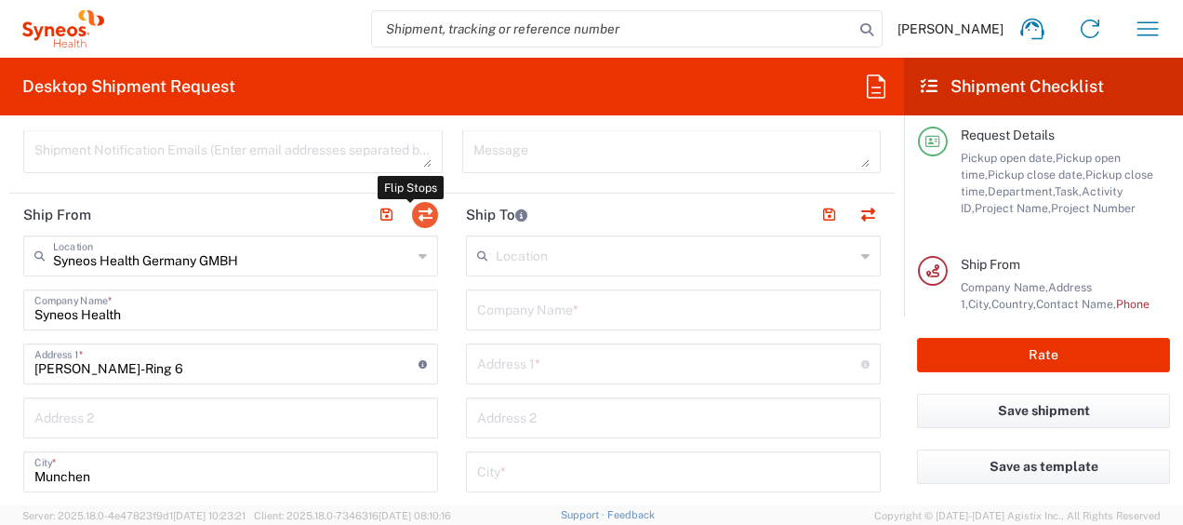
click at [419, 212] on button "button" at bounding box center [425, 215] width 26 height 26
type input "Syneos Health Germany GMBH"
type input "Syneos Health"
type input "[PERSON_NAME]-Ring 6"
type input "Munchen"
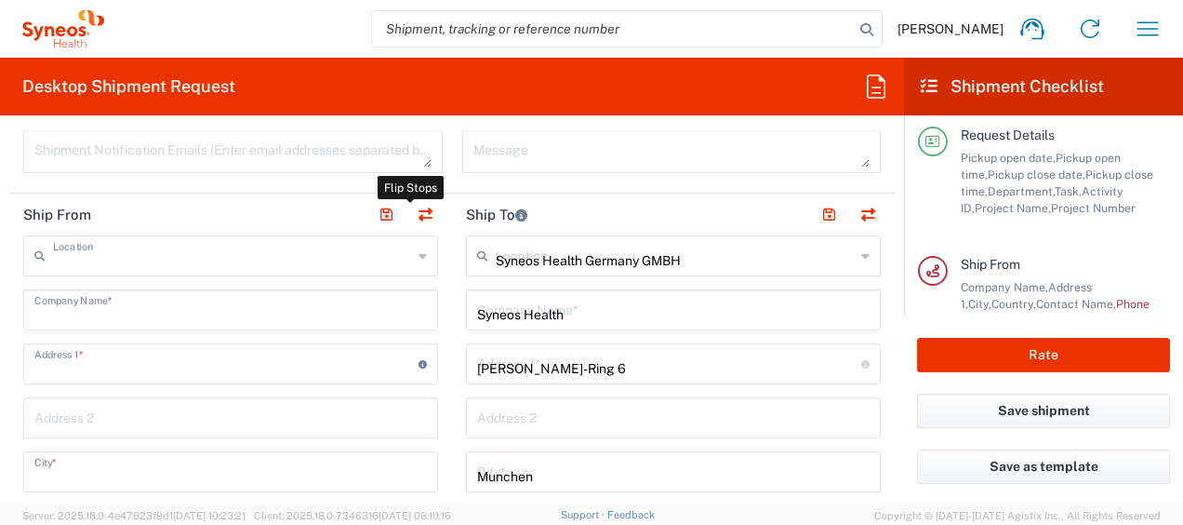
type input "[GEOGRAPHIC_DATA]"
type input "81929"
type input "[PERSON_NAME]"
type input "[PERSON_NAME][EMAIL_ADDRESS][DOMAIN_NAME]"
type input "EORI"
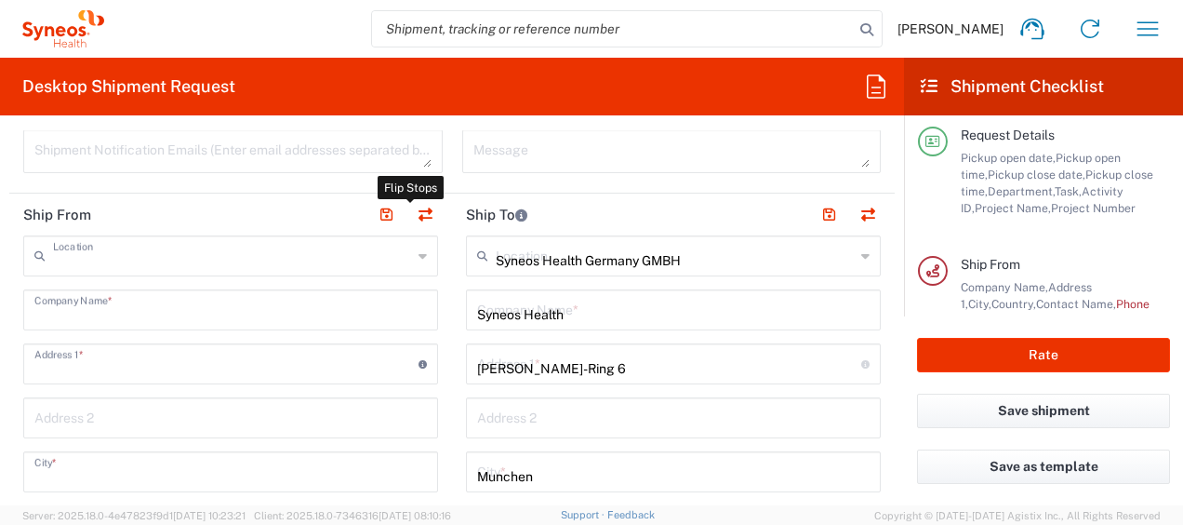
type input "VAT"
type input "DE213090249"
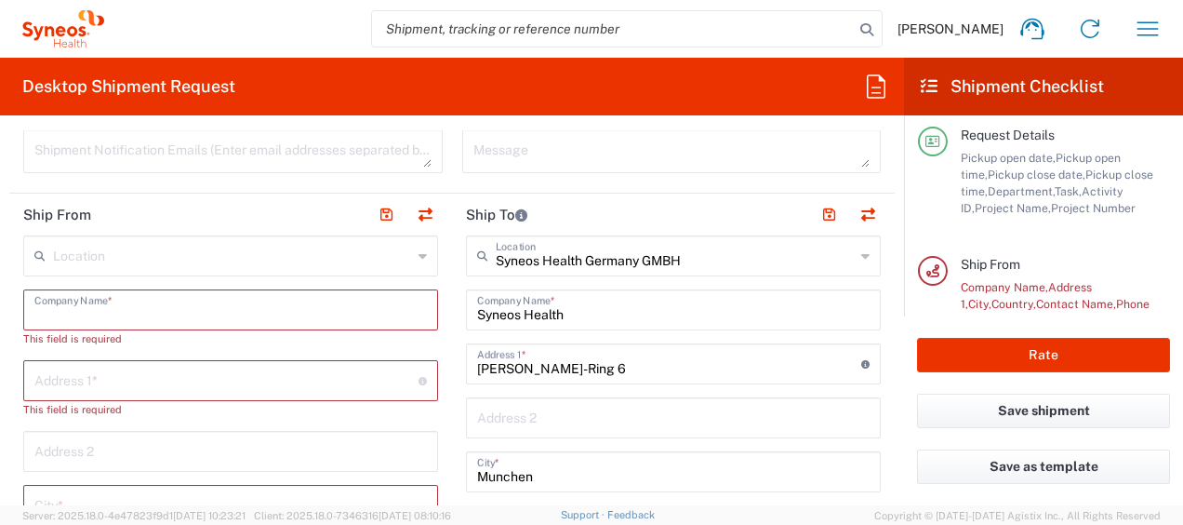
click at [58, 300] on input "text" at bounding box center [230, 308] width 393 height 33
paste input "01728392657"
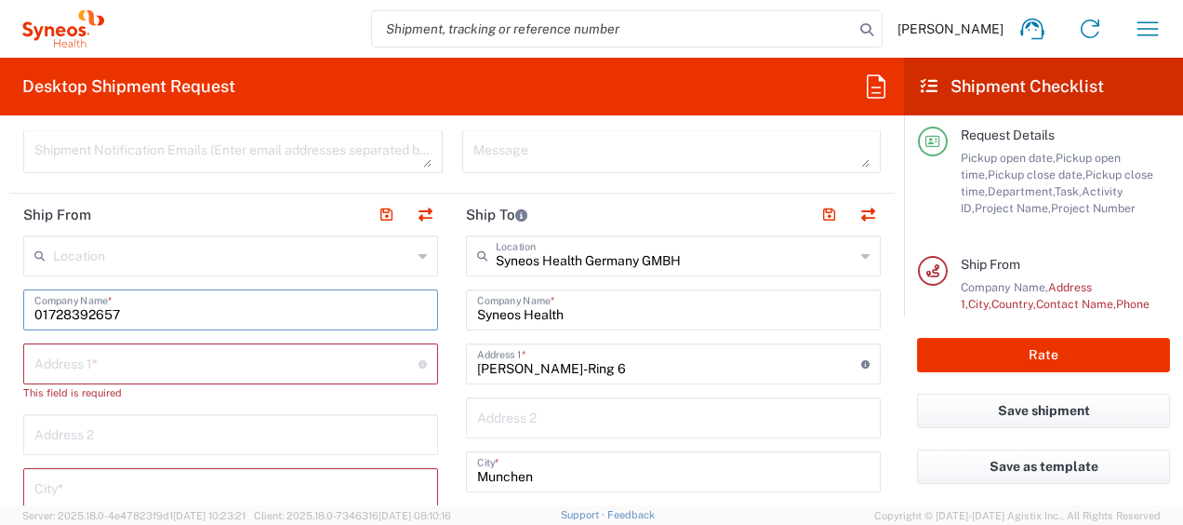
click at [58, 300] on input "01728392657" at bounding box center [230, 308] width 393 height 33
click at [92, 309] on input "01728392657" at bounding box center [230, 308] width 393 height 33
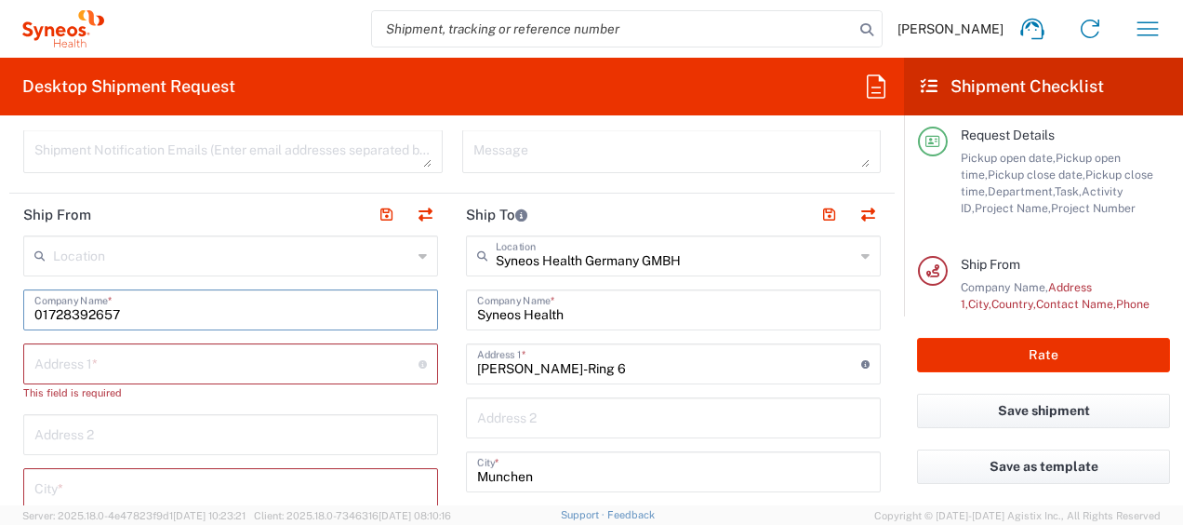
paste input "[PERSON_NAME]"
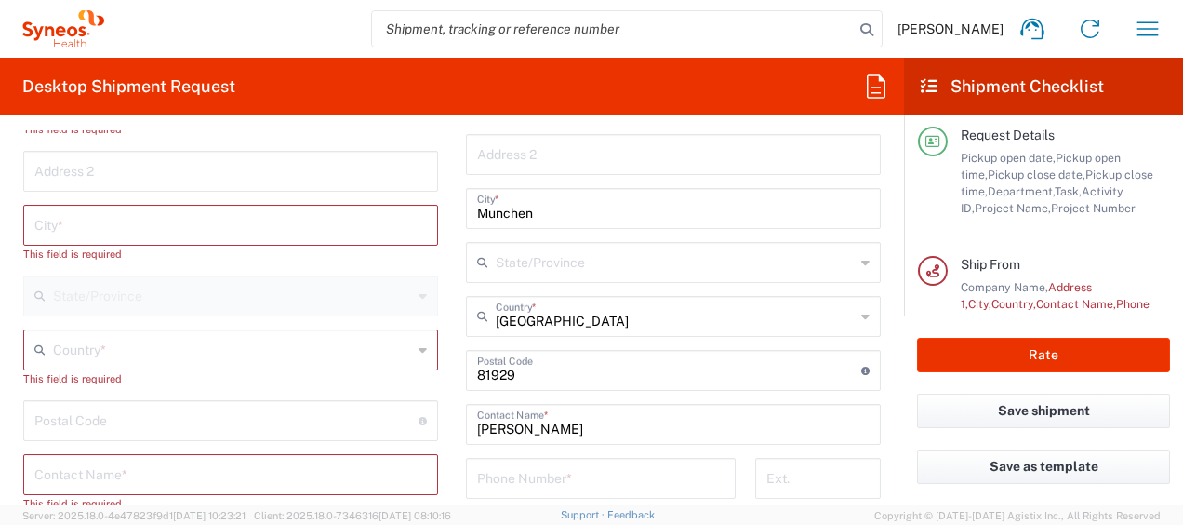
scroll to position [1101, 0]
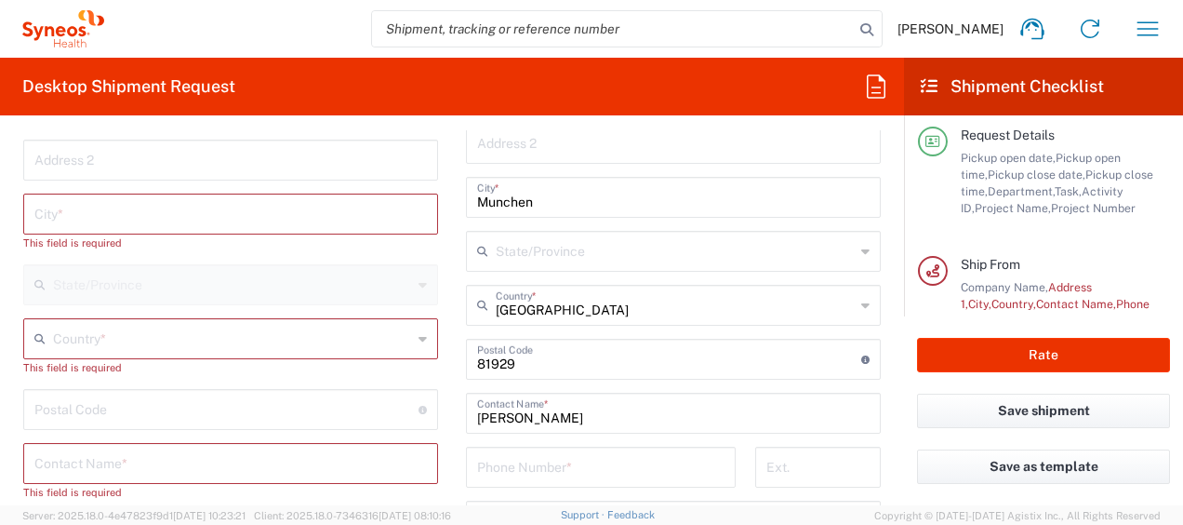
type input "[PERSON_NAME]"
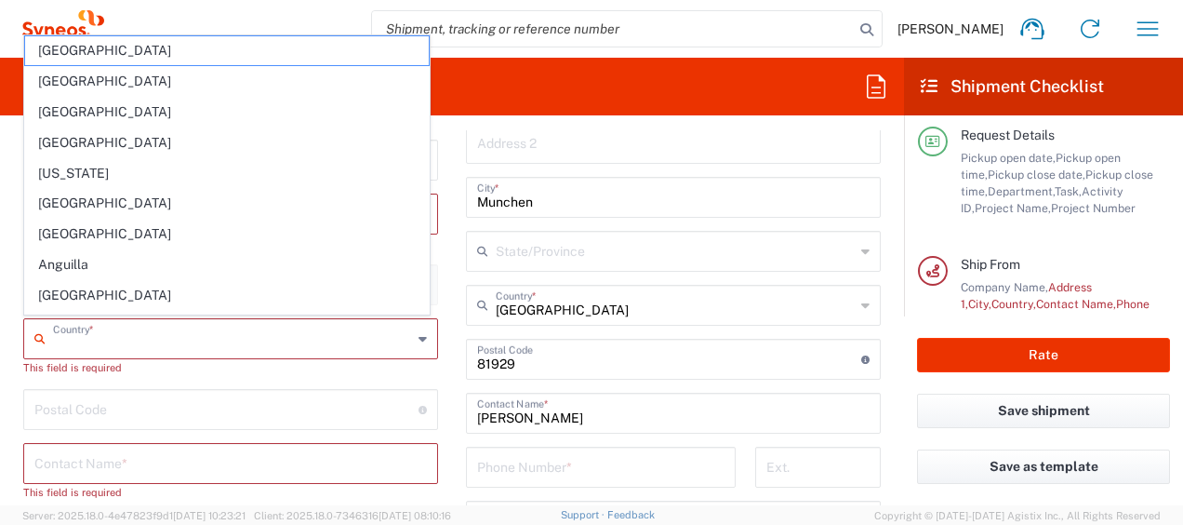
click at [61, 340] on input "text" at bounding box center [232, 337] width 359 height 33
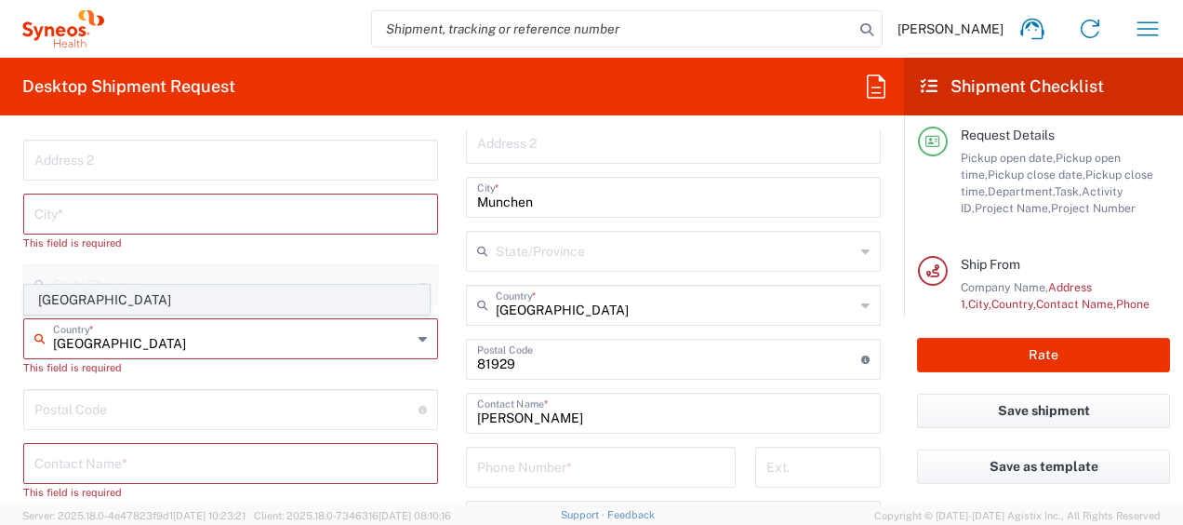
click at [60, 299] on span "[GEOGRAPHIC_DATA]" at bounding box center [227, 300] width 404 height 29
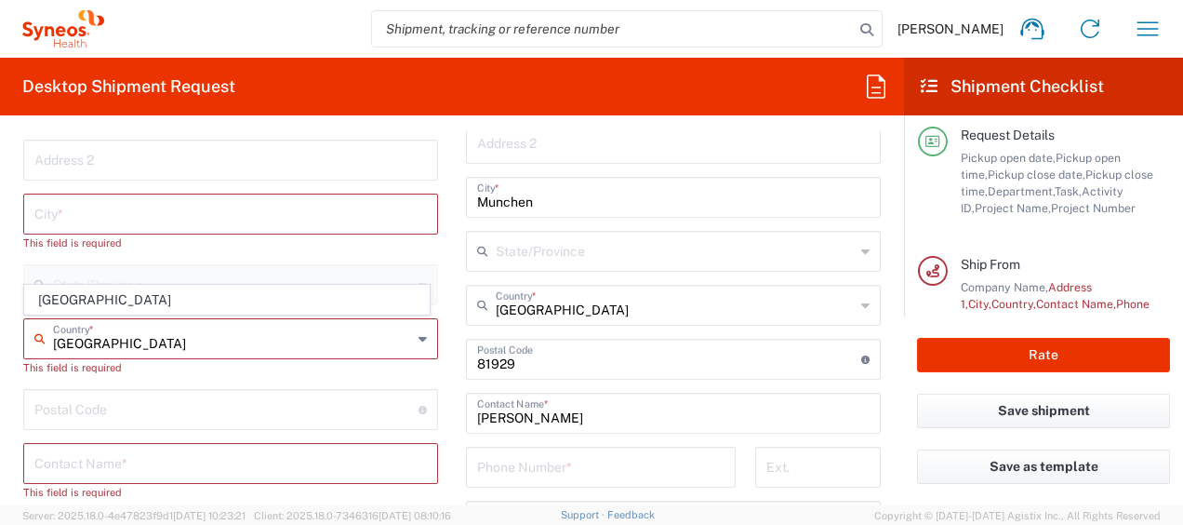
type input "[GEOGRAPHIC_DATA]"
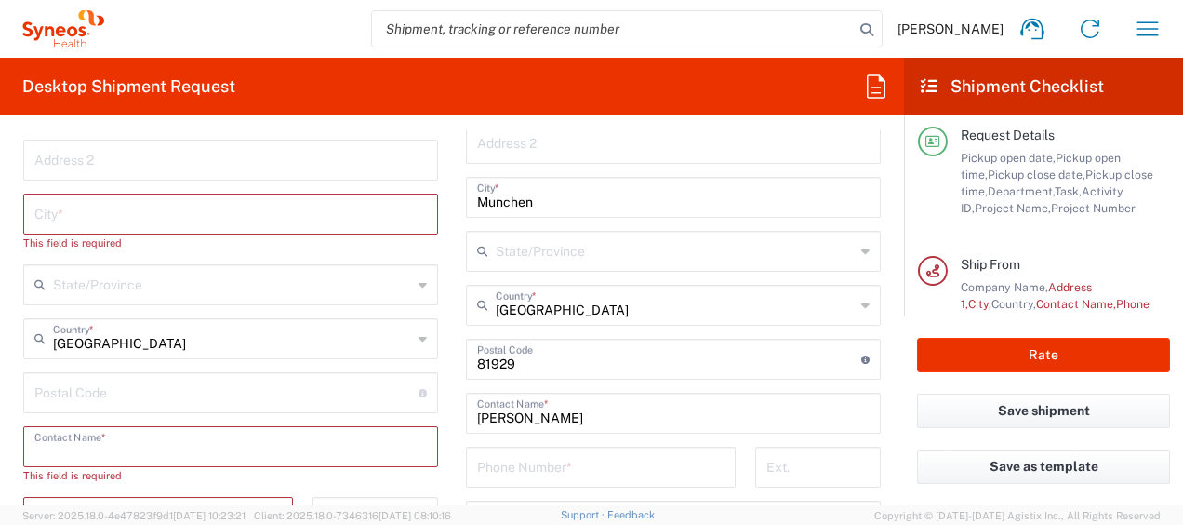
click at [39, 448] on input "text" at bounding box center [230, 445] width 393 height 33
paste input "[PERSON_NAME]"
type input "[PERSON_NAME]"
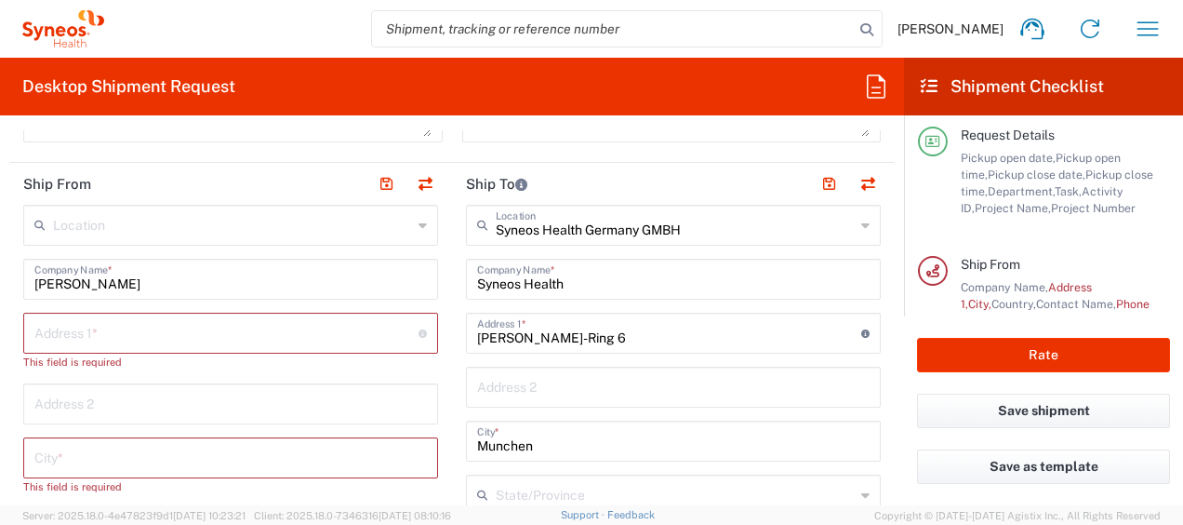
scroll to position [852, 0]
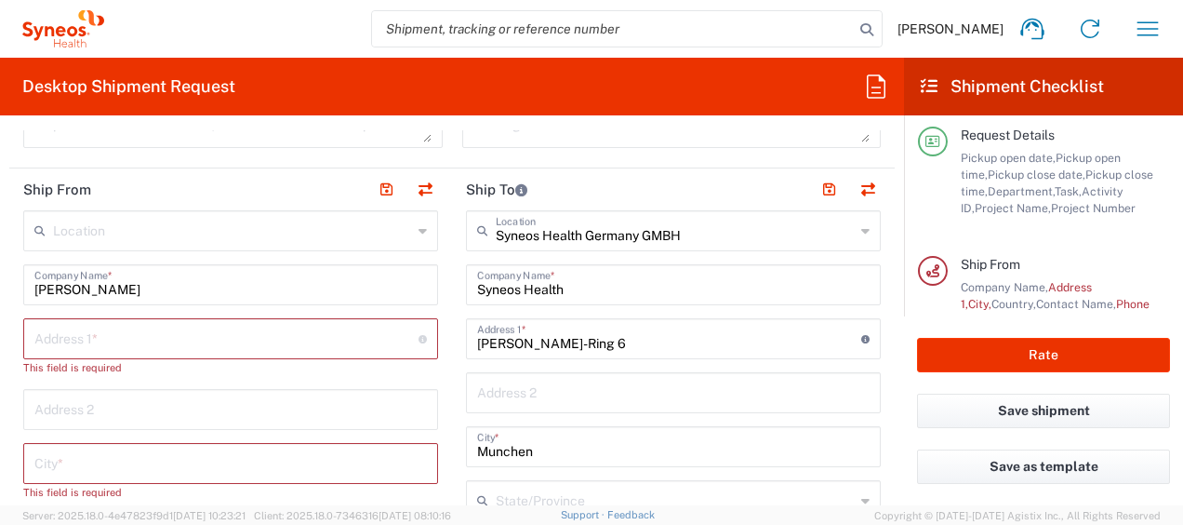
click at [41, 334] on input "text" at bounding box center [226, 337] width 384 height 33
paste input "[STREET_ADDRESS]"
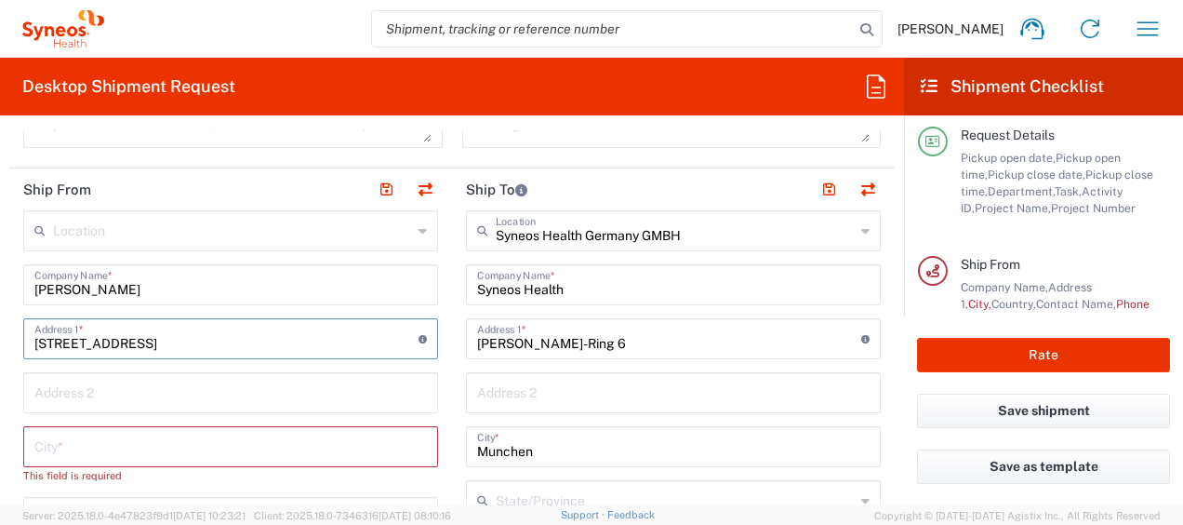
type input "[STREET_ADDRESS]"
click at [0, 304] on html "[PERSON_NAME] Home Shipment estimator Shipment tracking Desktop shipment reques…" at bounding box center [591, 262] width 1183 height 525
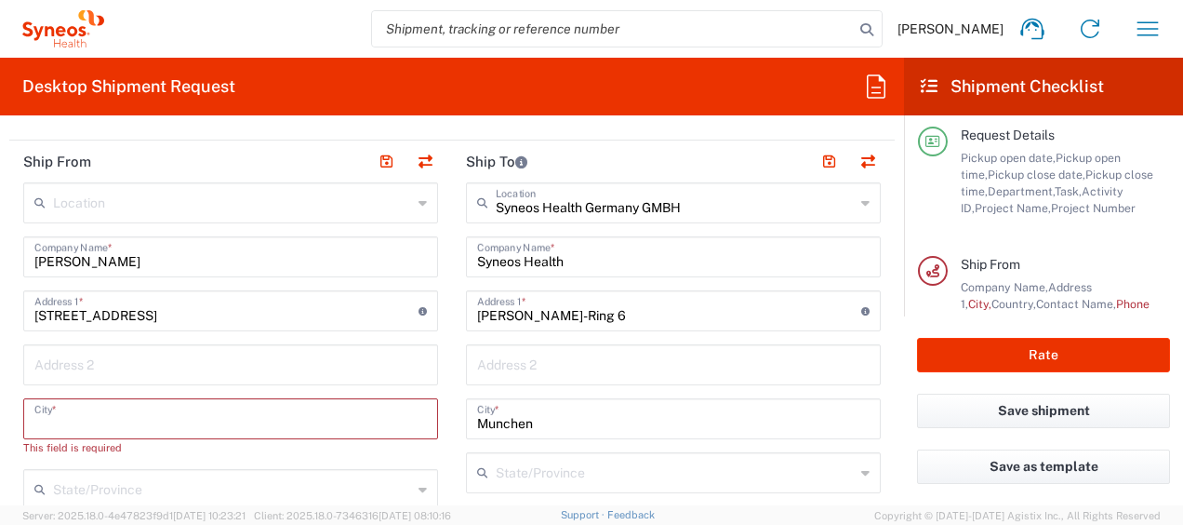
click at [48, 417] on input "text" at bounding box center [230, 417] width 393 height 33
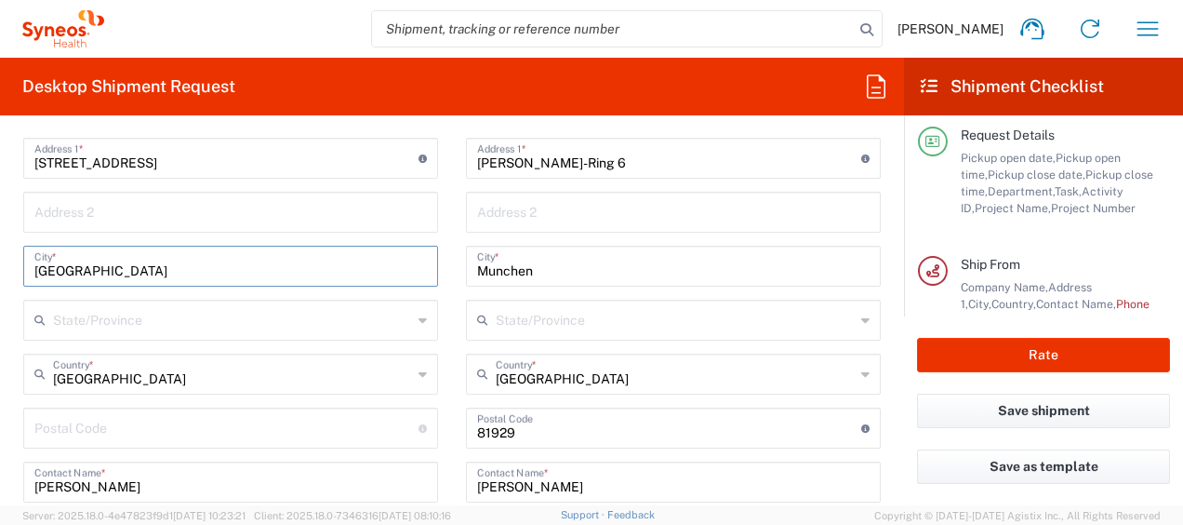
scroll to position [1055, 0]
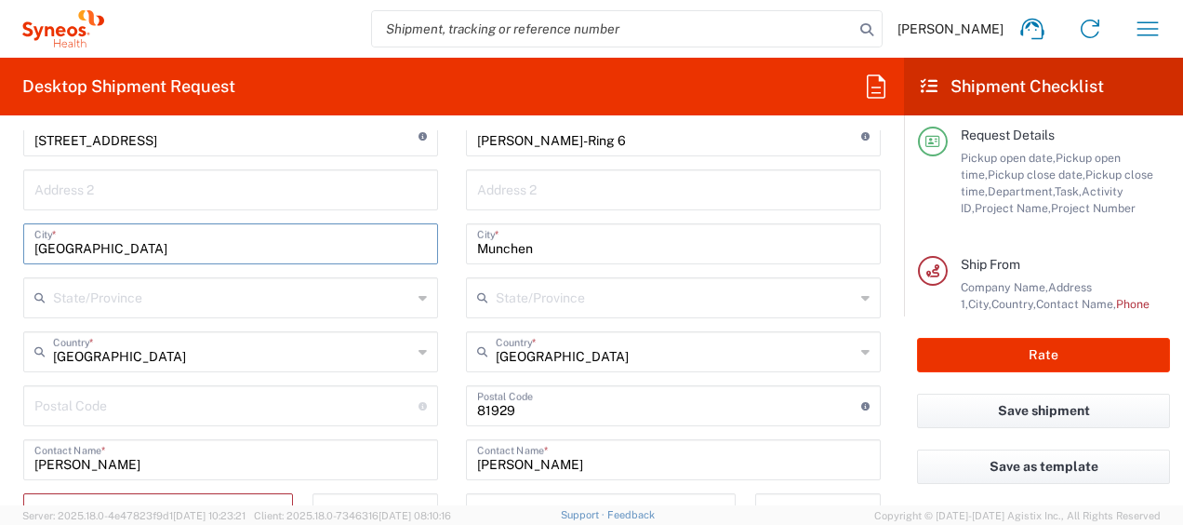
type input "[GEOGRAPHIC_DATA]"
click at [52, 406] on input "undefined" at bounding box center [226, 404] width 384 height 33
type input "40880"
click at [0, 373] on html "[PERSON_NAME] Home Shipment estimator Shipment tracking Desktop shipment reques…" at bounding box center [591, 262] width 1183 height 525
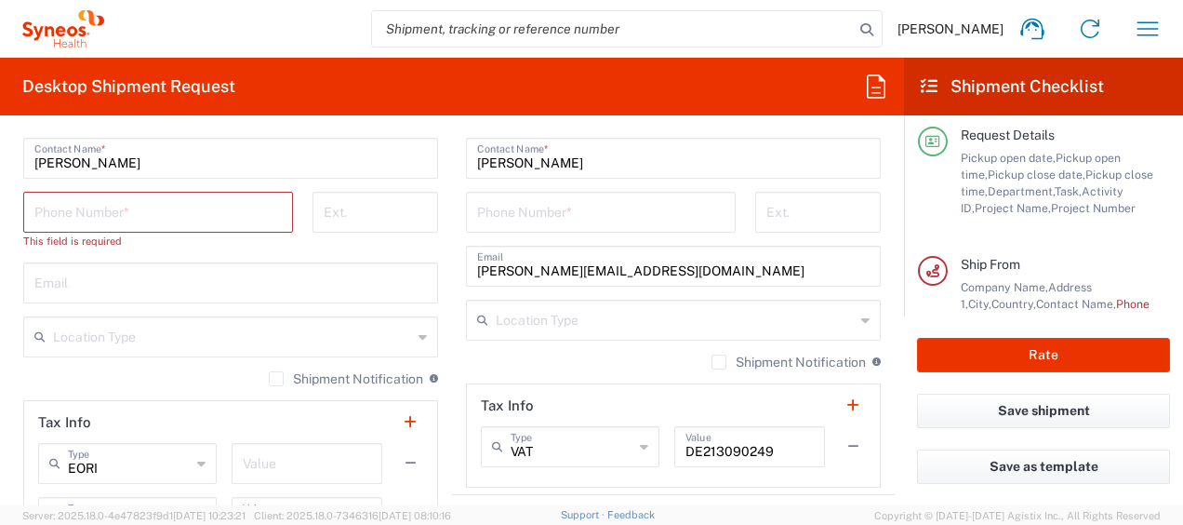
scroll to position [1362, 0]
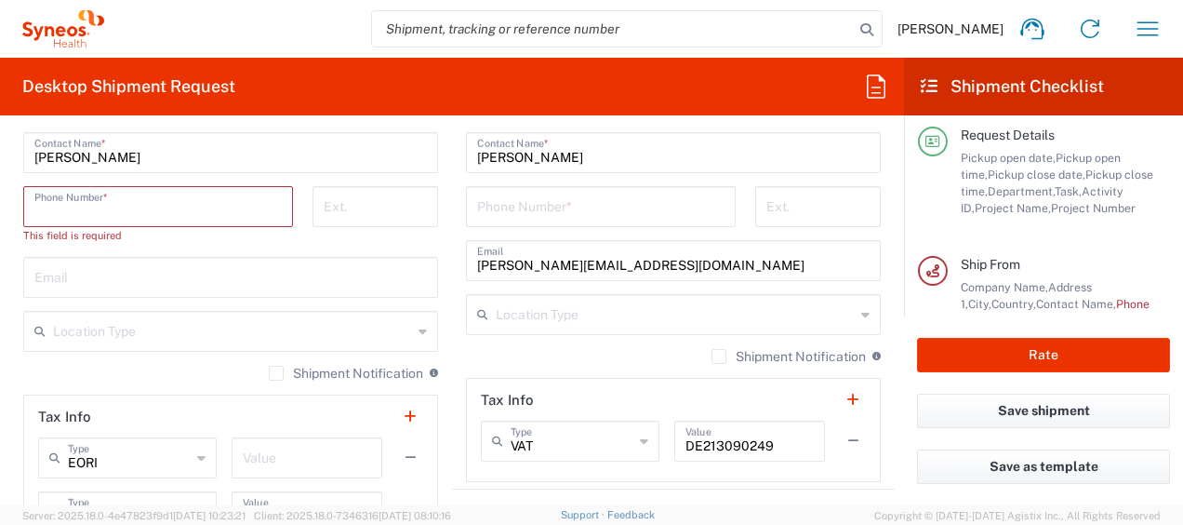
click at [34, 212] on input "tel" at bounding box center [157, 205] width 247 height 33
paste input "015128858969"
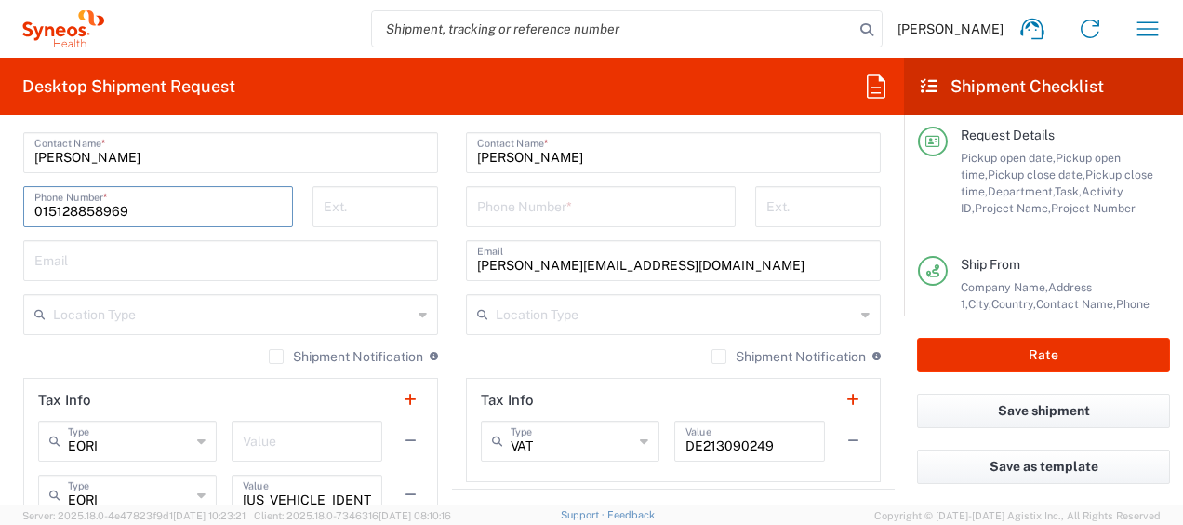
type input "015128858969"
click at [50, 259] on input "text" at bounding box center [230, 259] width 393 height 33
paste input "[PERSON_NAME] <[EMAIL_ADDRESS][DOMAIN_NAME]>"
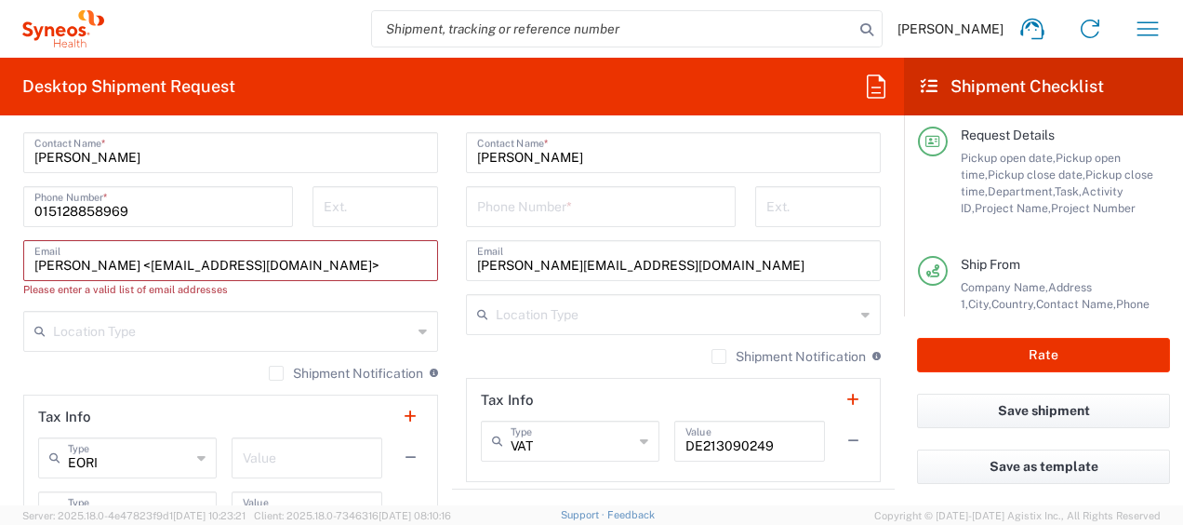
click at [131, 260] on input "[PERSON_NAME] <[EMAIL_ADDRESS][DOMAIN_NAME]>" at bounding box center [230, 259] width 393 height 33
click at [192, 264] on input "[EMAIL_ADDRESS][DOMAIN_NAME]>" at bounding box center [230, 259] width 393 height 33
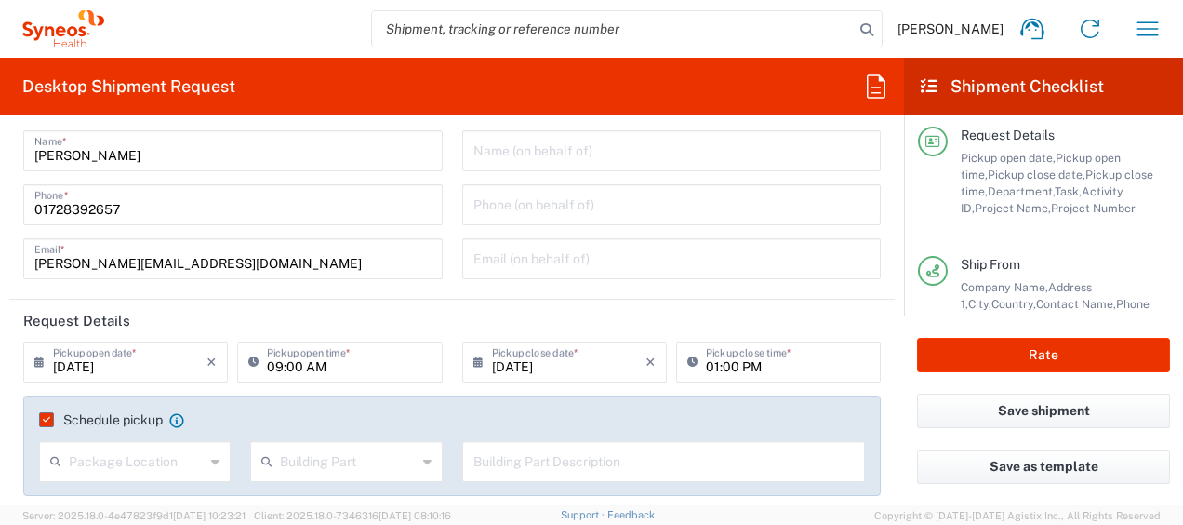
scroll to position [36, 0]
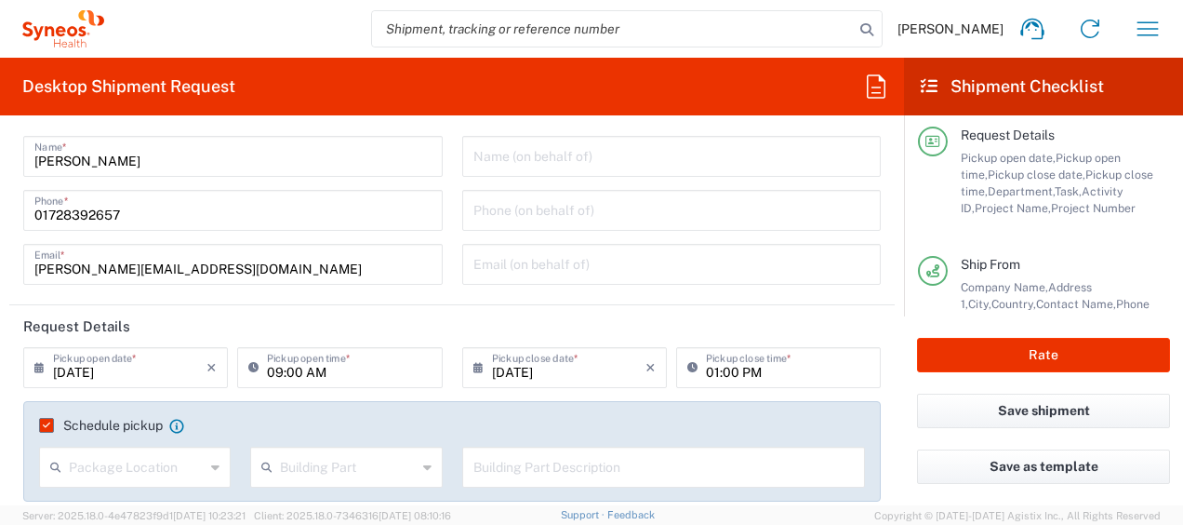
type input "[EMAIL_ADDRESS][DOMAIN_NAME]"
click at [59, 218] on input "01728392657" at bounding box center [232, 209] width 397 height 33
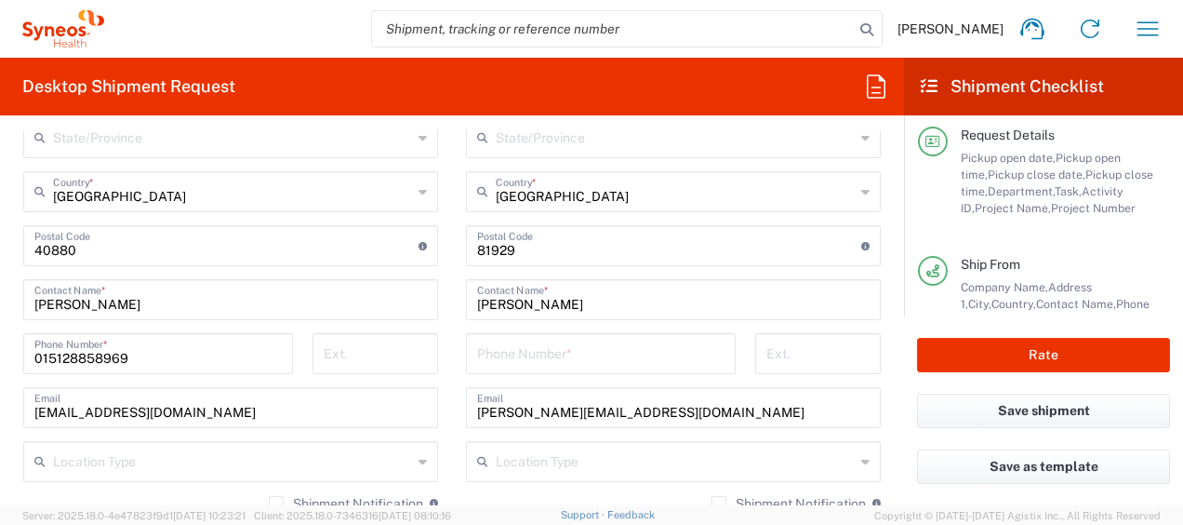
scroll to position [1236, 0]
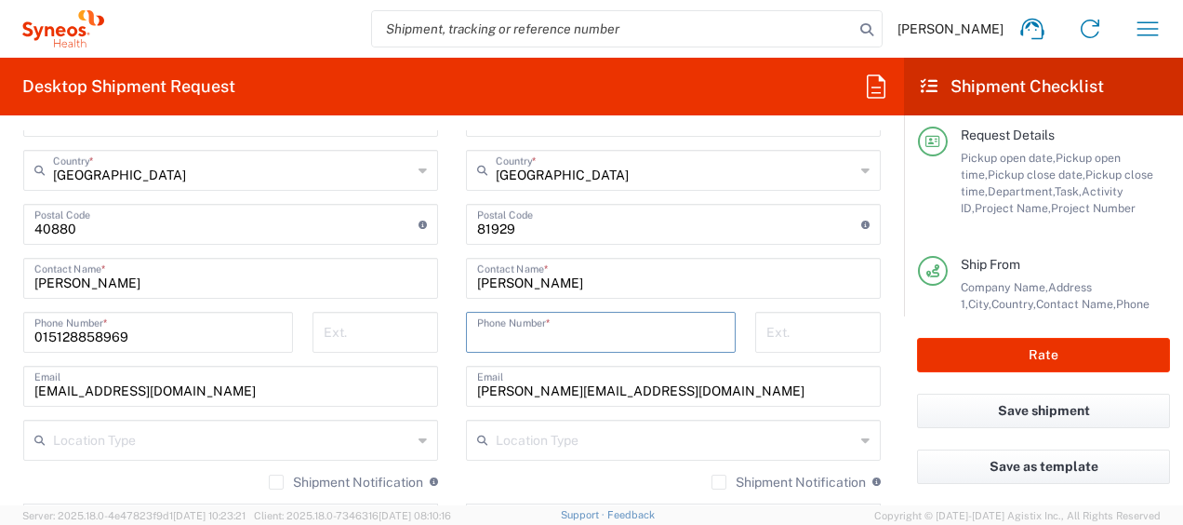
click at [492, 338] on input "tel" at bounding box center [600, 330] width 247 height 33
paste input "01728392657"
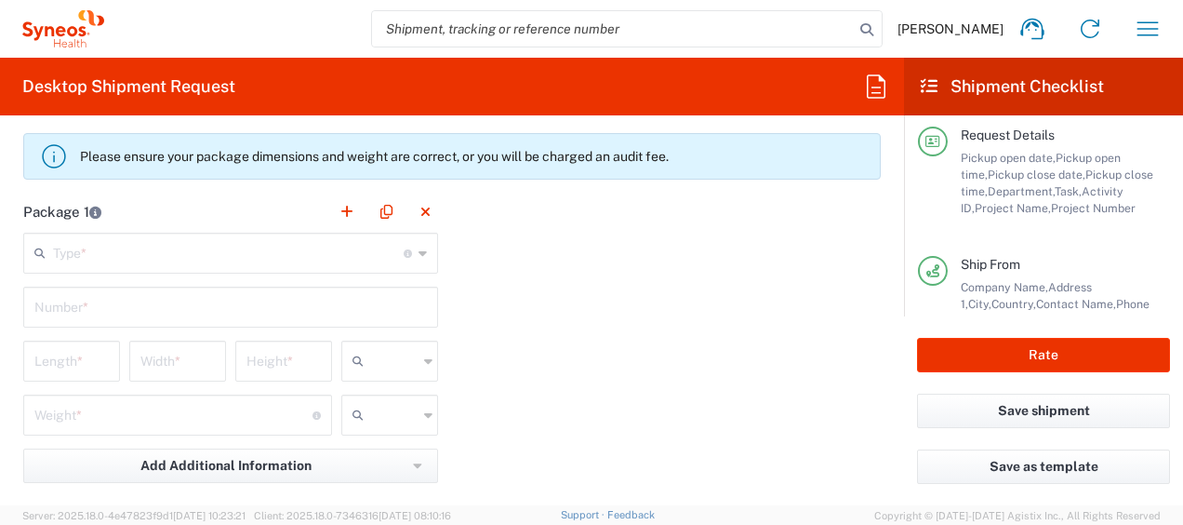
scroll to position [1825, 0]
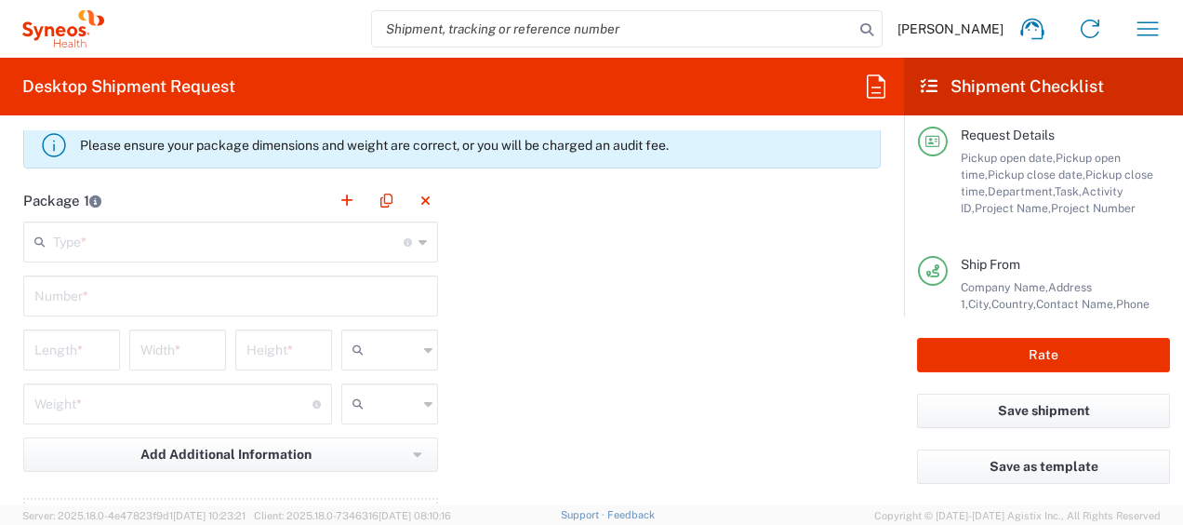
type input "01728392657"
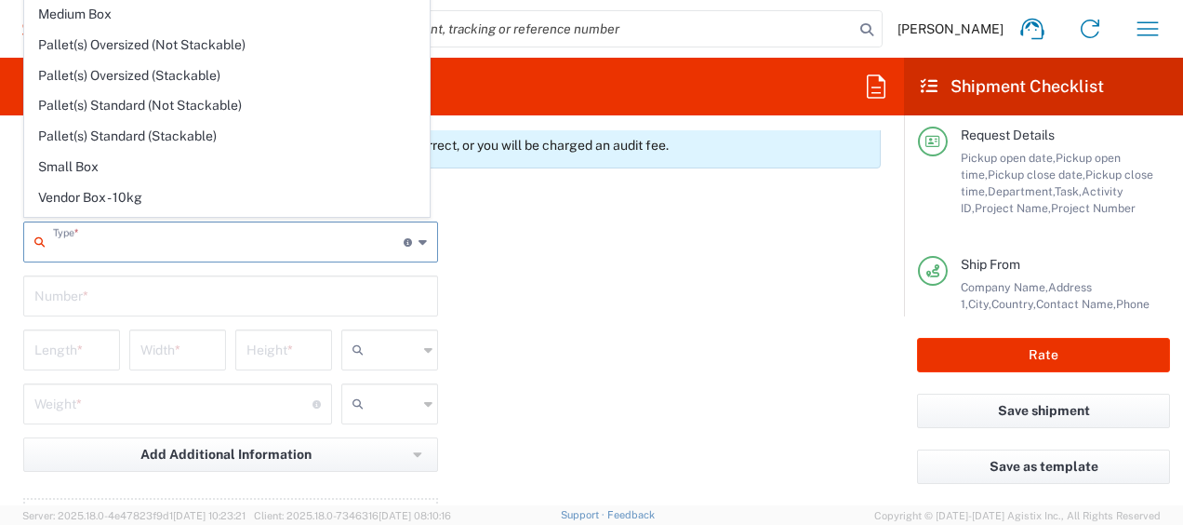
click at [67, 238] on input "text" at bounding box center [228, 240] width 351 height 33
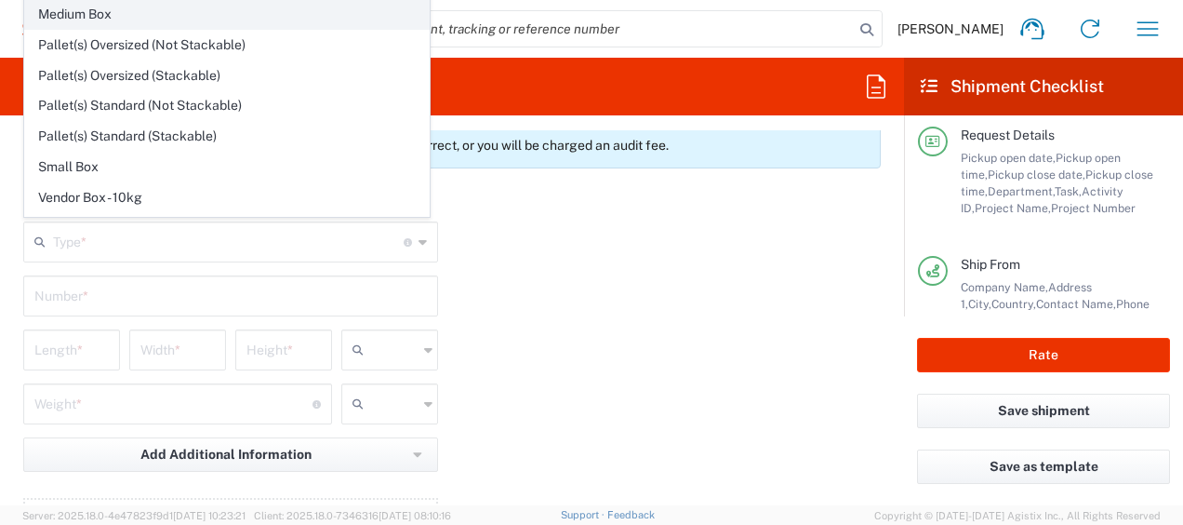
click at [97, 11] on span "Medium Box" at bounding box center [227, 14] width 404 height 29
type input "Medium Box"
type input "13"
type input "11.5"
type input "2.5"
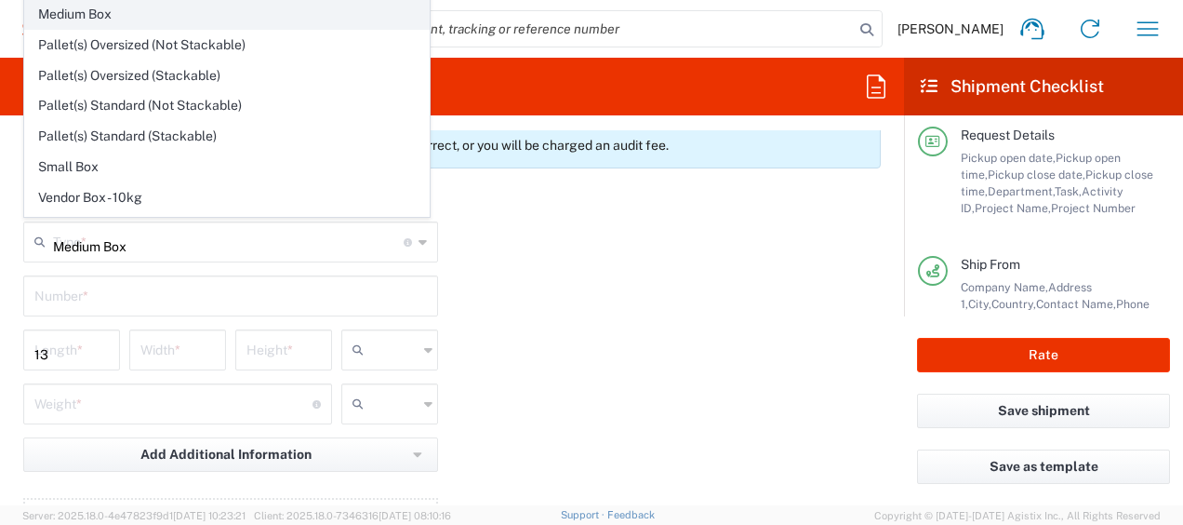
type input "in"
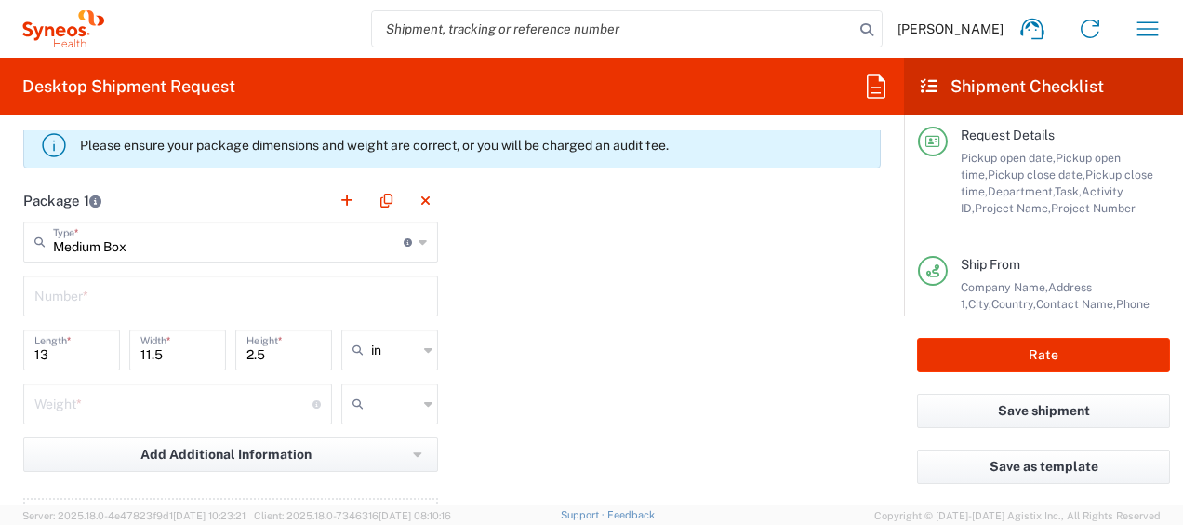
click at [424, 349] on icon at bounding box center [428, 350] width 8 height 30
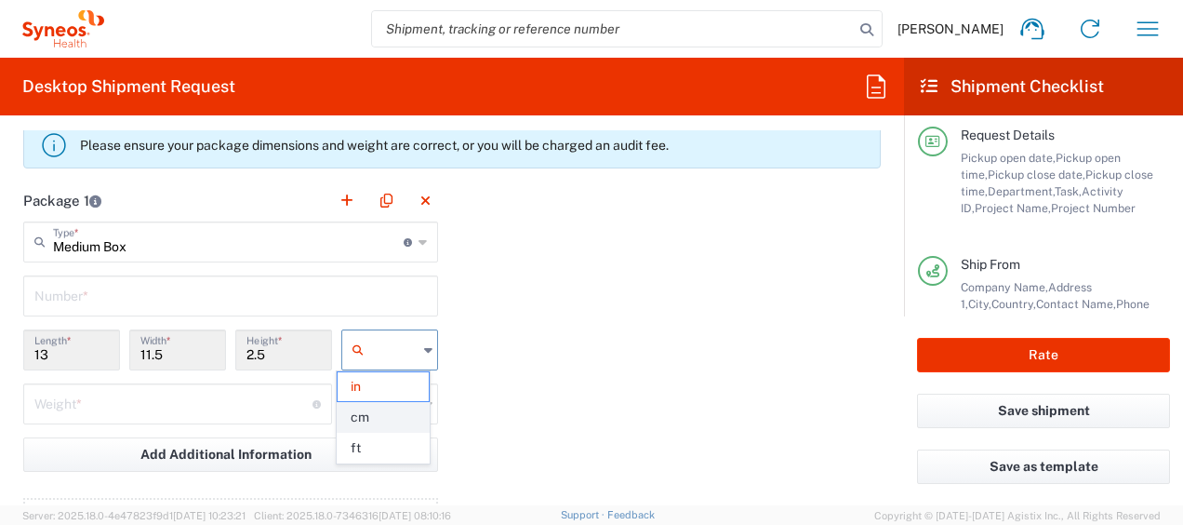
click at [365, 413] on span "cm" at bounding box center [383, 417] width 91 height 29
type input "33.02"
type input "29.21"
type input "6.35"
type input "cm"
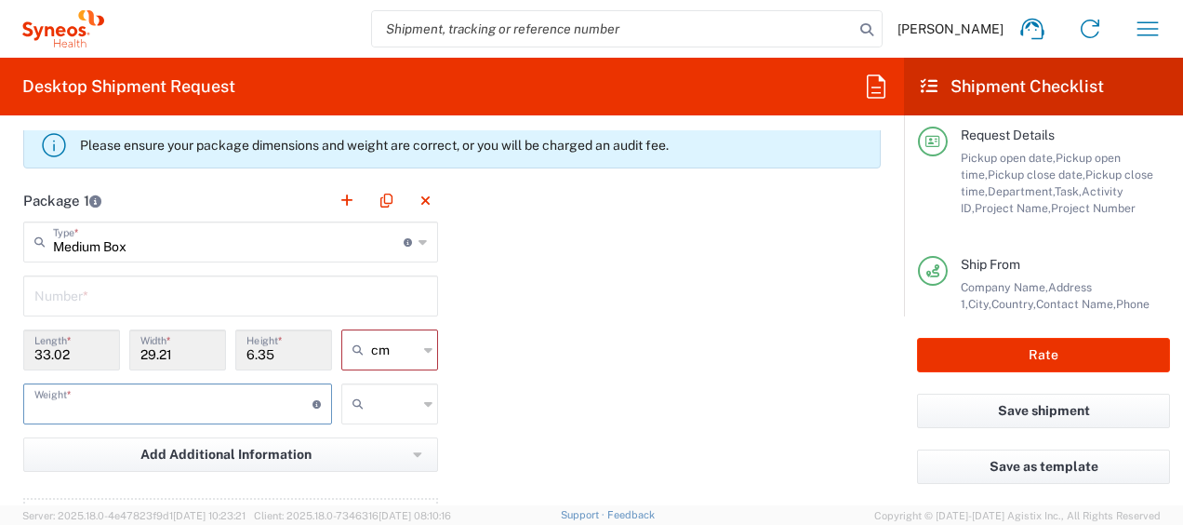
click at [62, 405] on input "number" at bounding box center [173, 402] width 278 height 33
type input "2.3"
click at [424, 399] on icon at bounding box center [428, 404] width 8 height 30
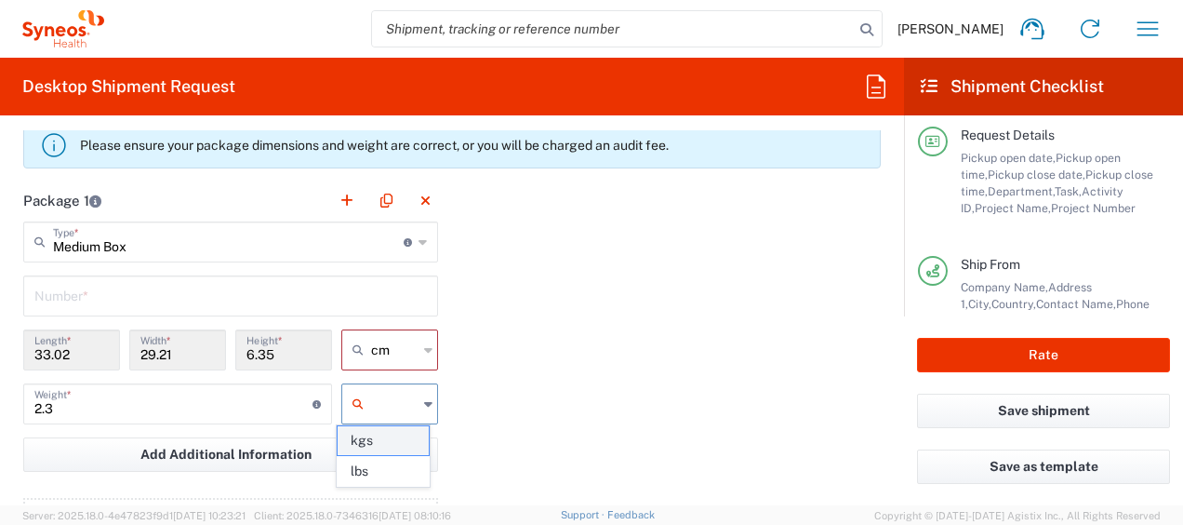
click at [379, 436] on span "kgs" at bounding box center [383, 440] width 91 height 29
type input "kgs"
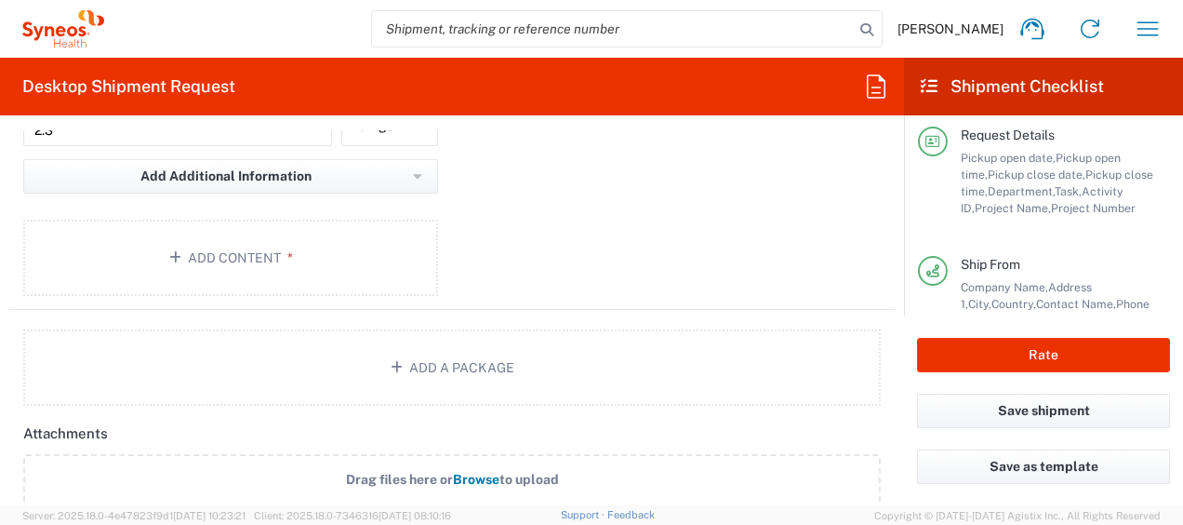
scroll to position [2108, 0]
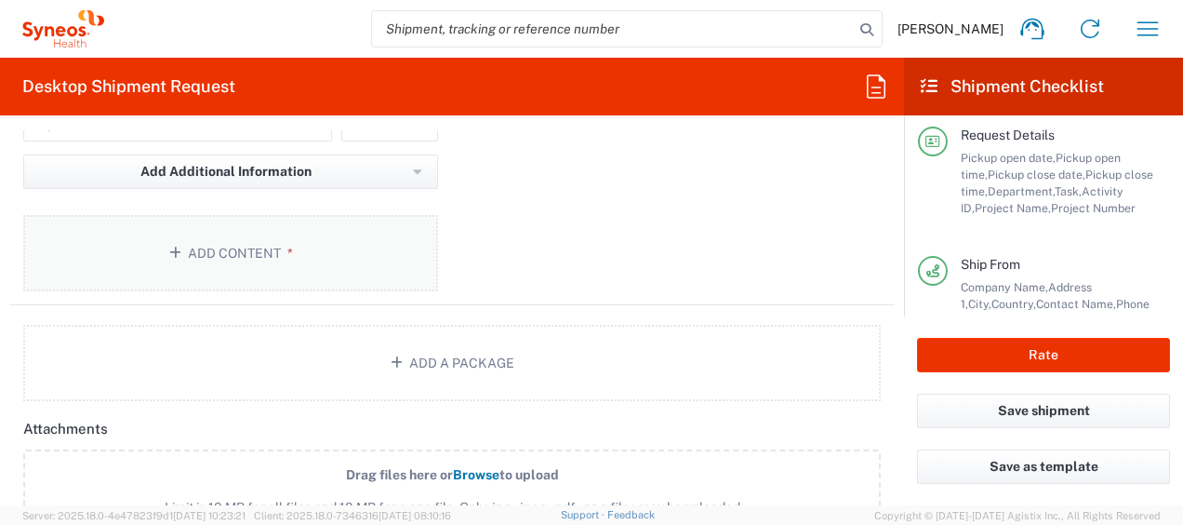
click at [227, 243] on button "Add Content *" at bounding box center [230, 253] width 415 height 76
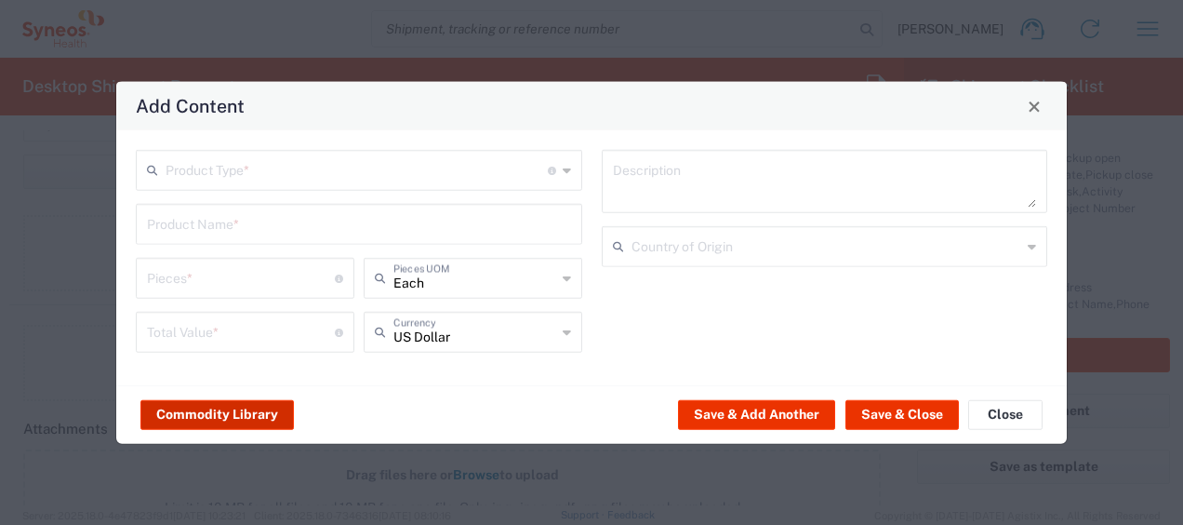
click at [217, 410] on button "Commodity Library" at bounding box center [216, 414] width 153 height 30
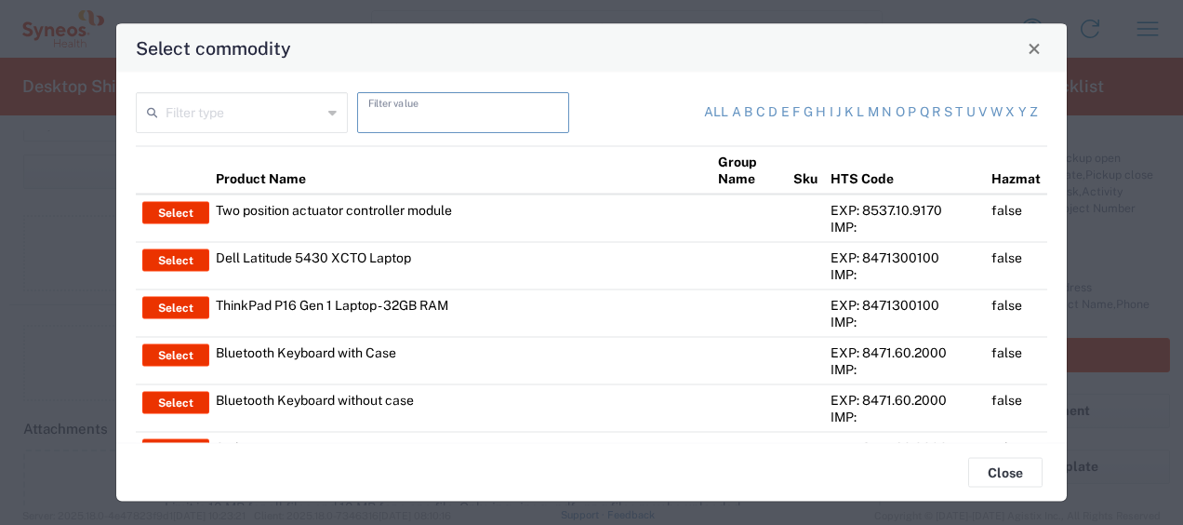
click at [368, 112] on input "text" at bounding box center [463, 111] width 190 height 33
type input "thinkpad"
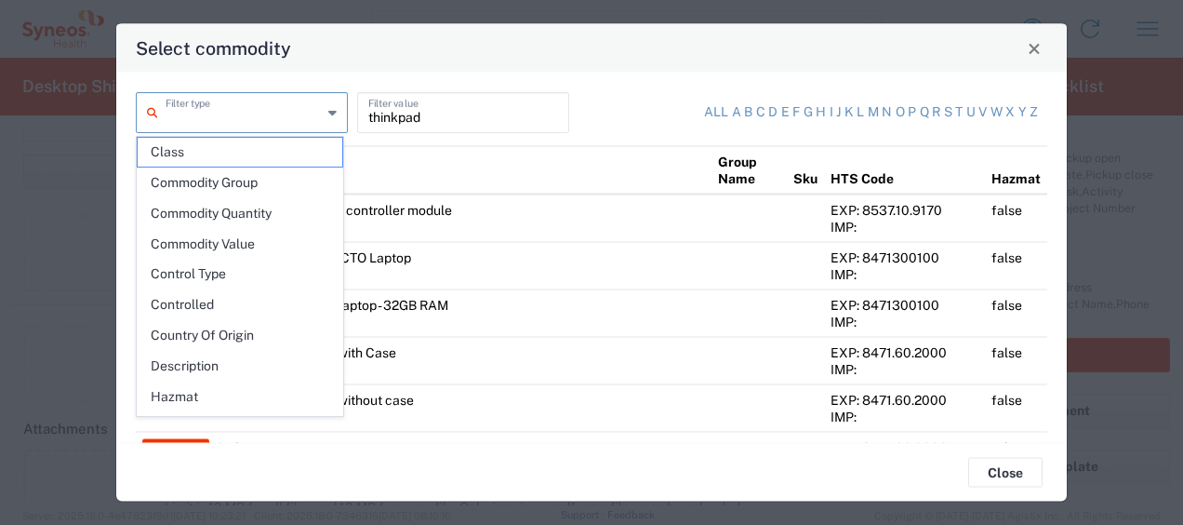
click at [182, 118] on input "text" at bounding box center [244, 111] width 156 height 33
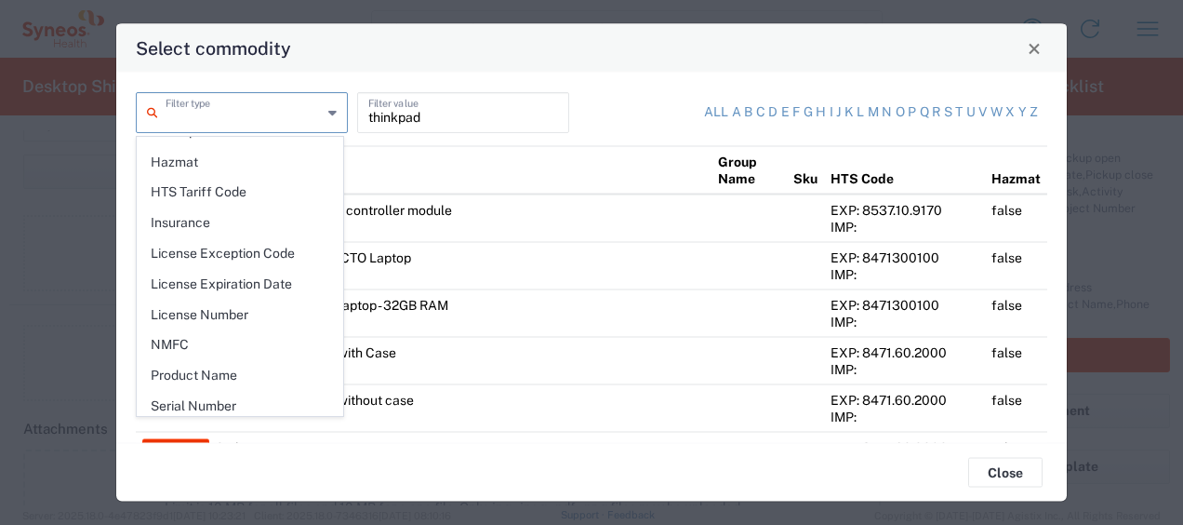
scroll to position [259, 0]
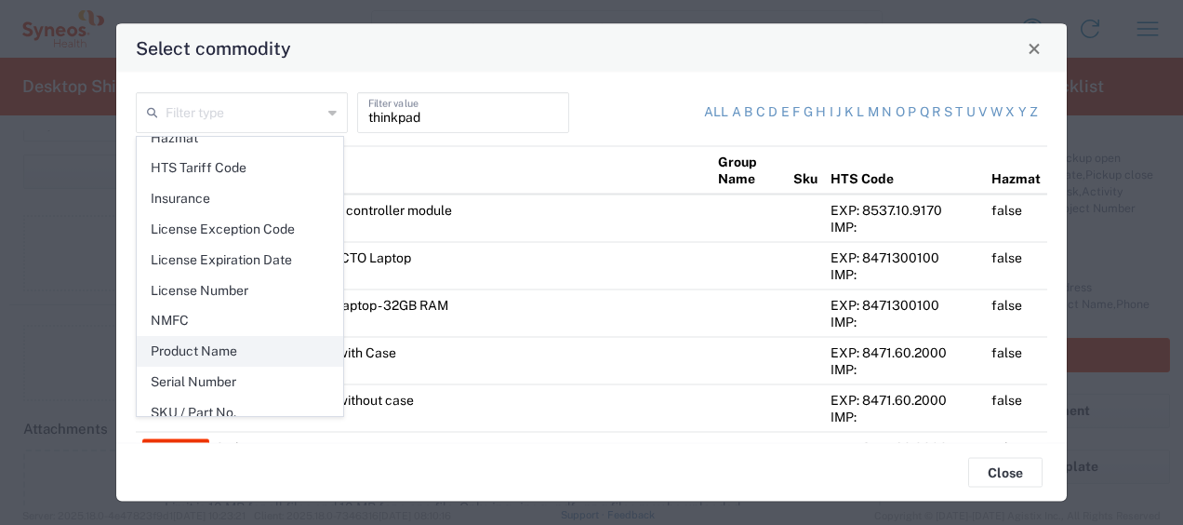
click at [226, 337] on span "Product Name" at bounding box center [240, 351] width 205 height 29
type input "Product Name"
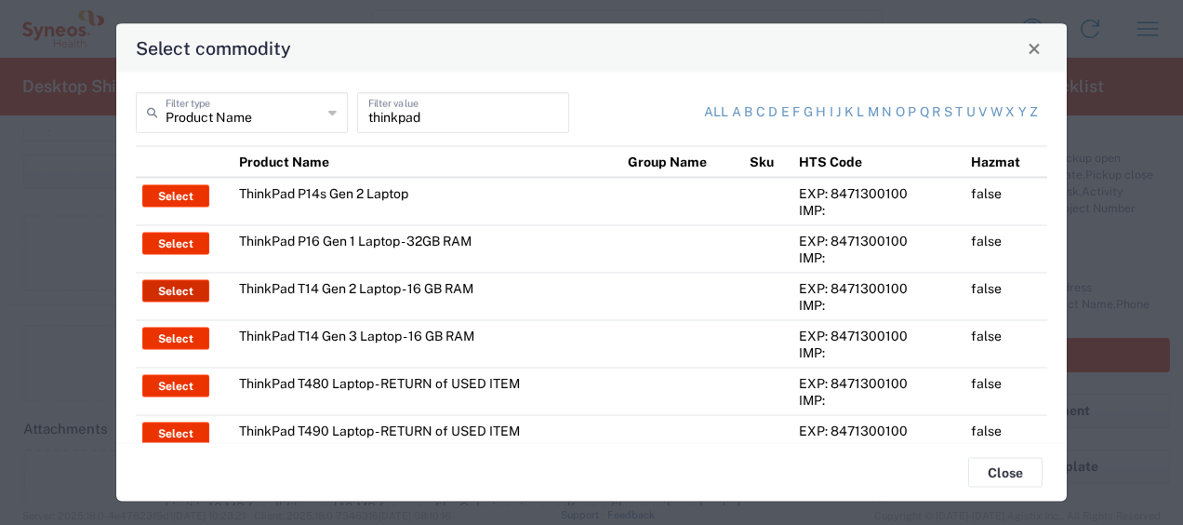
click at [182, 285] on button "Select" at bounding box center [175, 291] width 67 height 22
type input "ThinkPad T14 Gen 2 Laptop - 16 GB RAM"
type input "1"
type textarea "Intel Core i7-1156G7 vProÂ® Processor - 14"- 16 GB RAM - 512 GB SSD"
type input "[GEOGRAPHIC_DATA]"
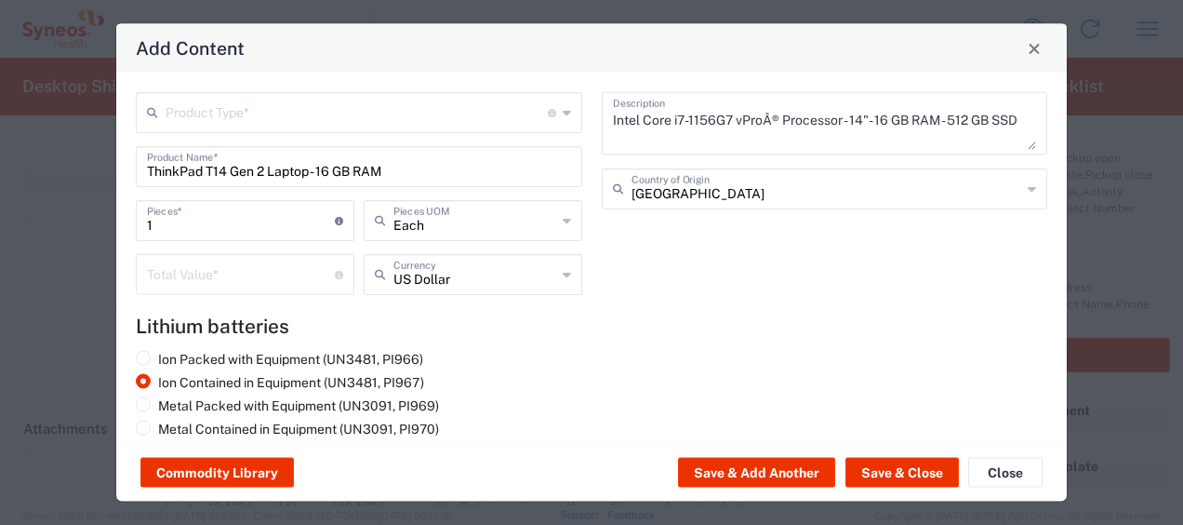
click at [205, 108] on input "text" at bounding box center [357, 111] width 382 height 33
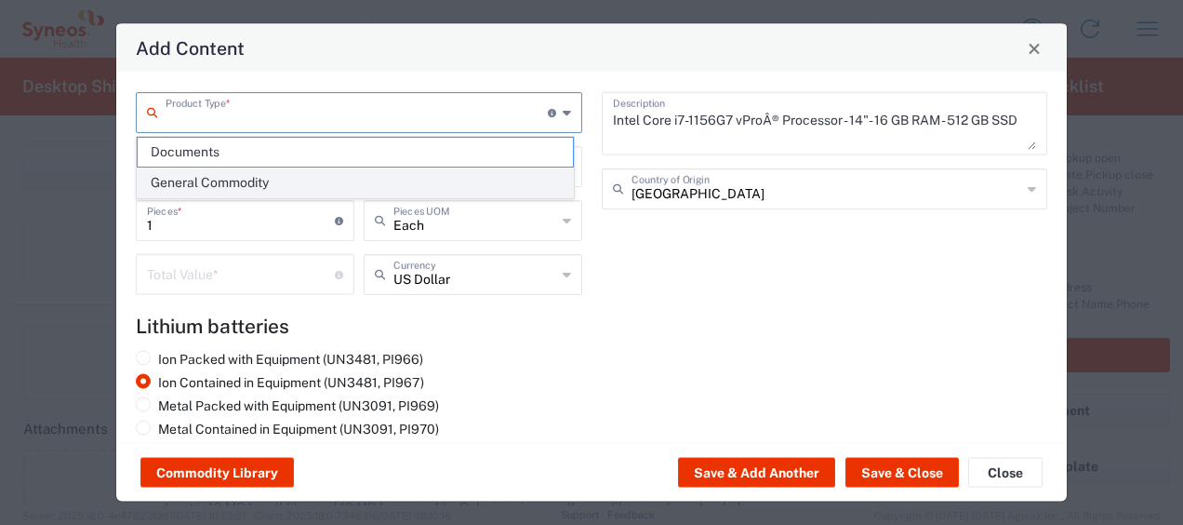
click at [193, 180] on span "General Commodity" at bounding box center [355, 182] width 435 height 29
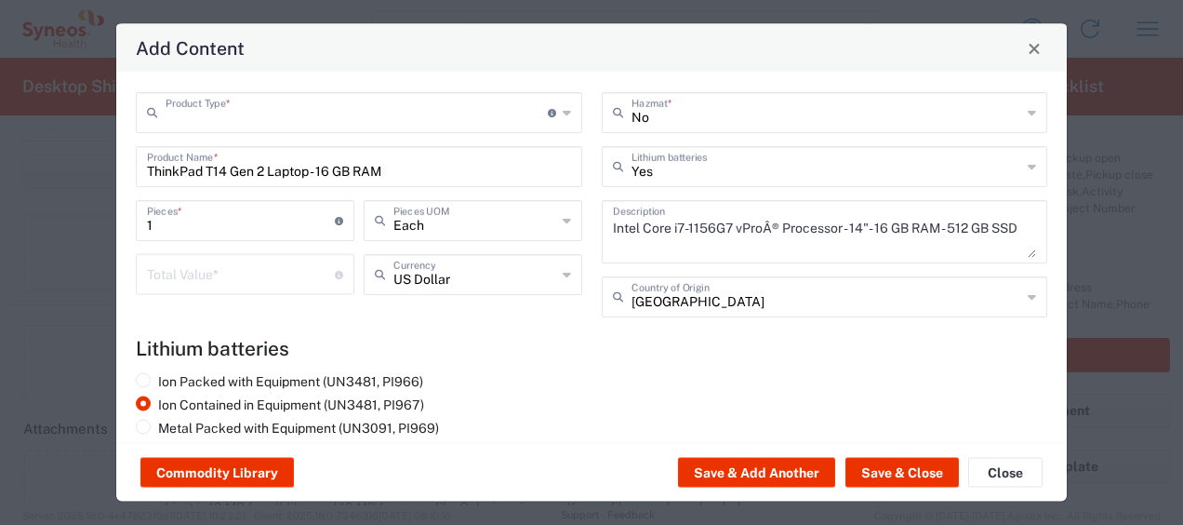
type input "General Commodity"
click at [153, 276] on input "number" at bounding box center [241, 273] width 188 height 33
type input "600"
click at [401, 275] on input "text" at bounding box center [474, 273] width 163 height 33
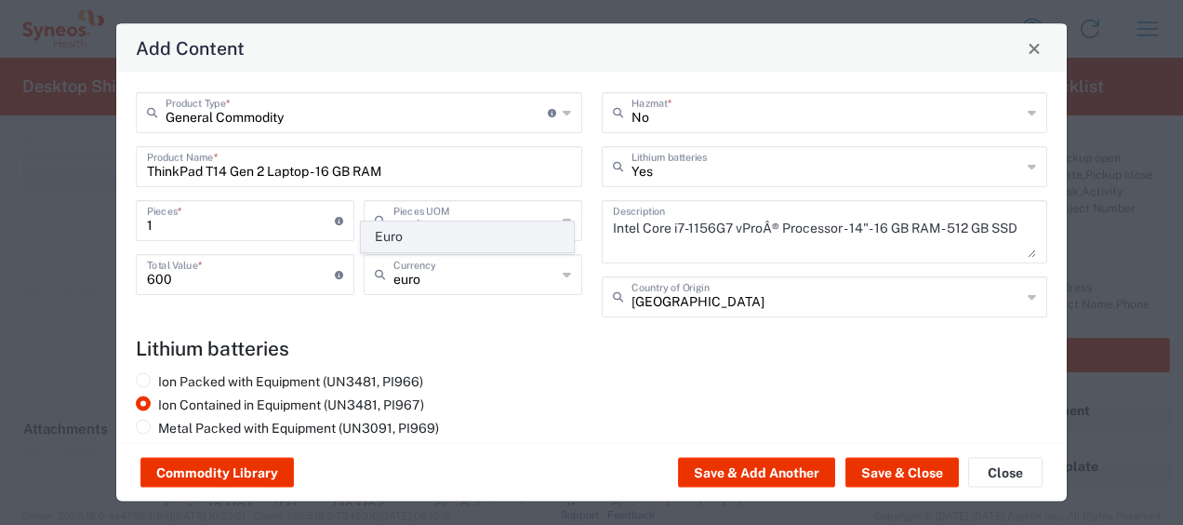
click at [396, 236] on span "Euro" at bounding box center [467, 236] width 211 height 29
type input "Euro"
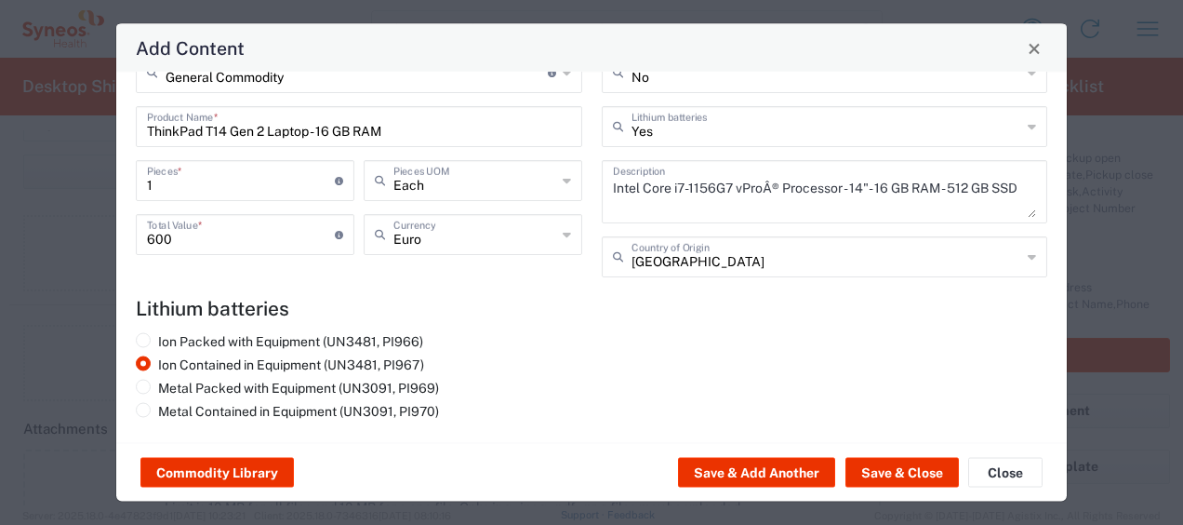
scroll to position [39, 0]
click at [884, 470] on button "Save & Close" at bounding box center [902, 473] width 113 height 30
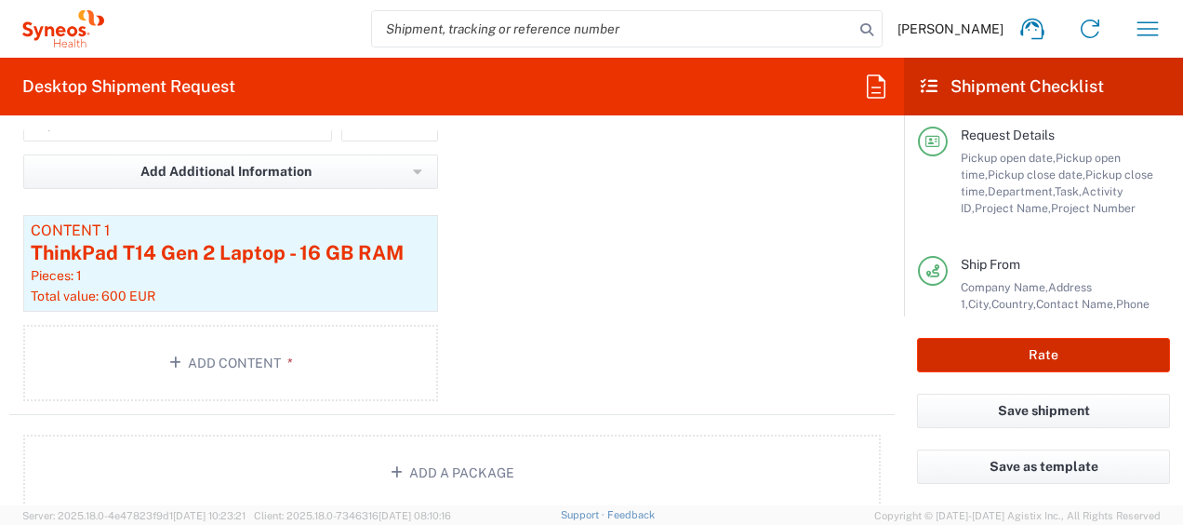
click at [1046, 354] on button "Rate" at bounding box center [1043, 355] width 253 height 34
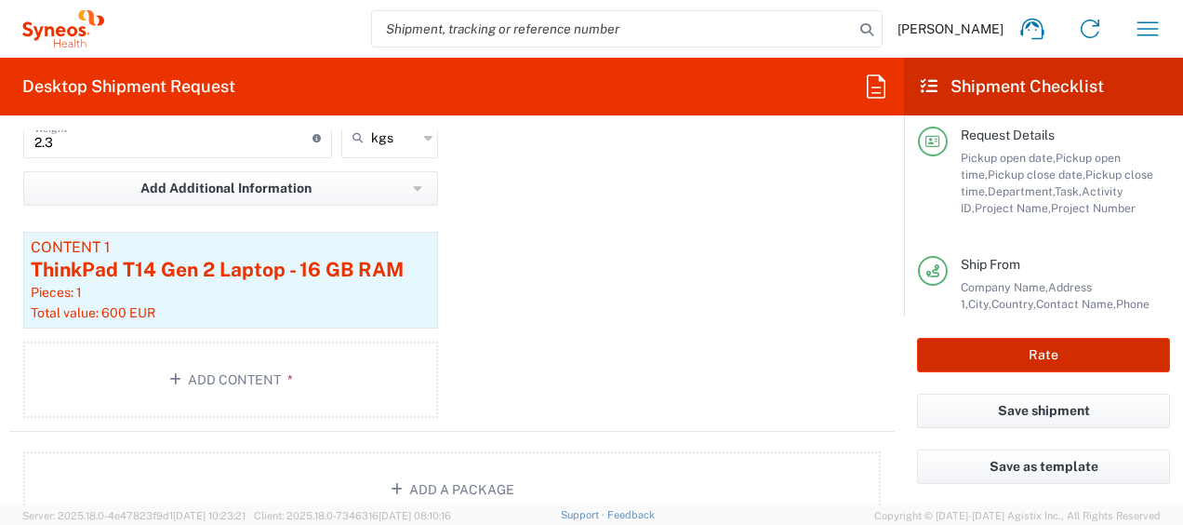
scroll to position [2125, 0]
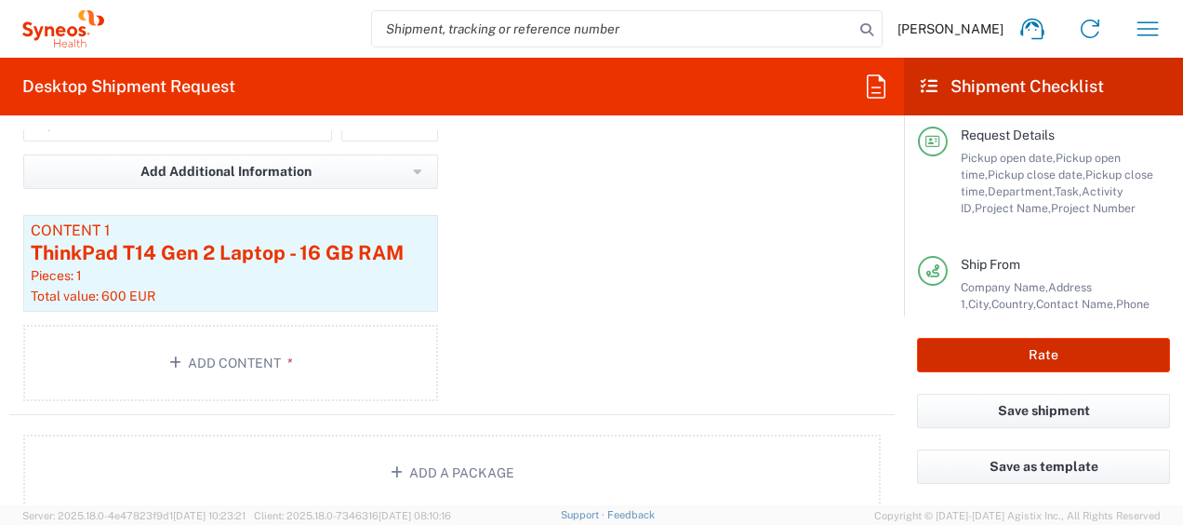
type input "4510 DEPARTMENTAL EXPENSE"
click at [1049, 368] on button "Rate" at bounding box center [1043, 355] width 253 height 34
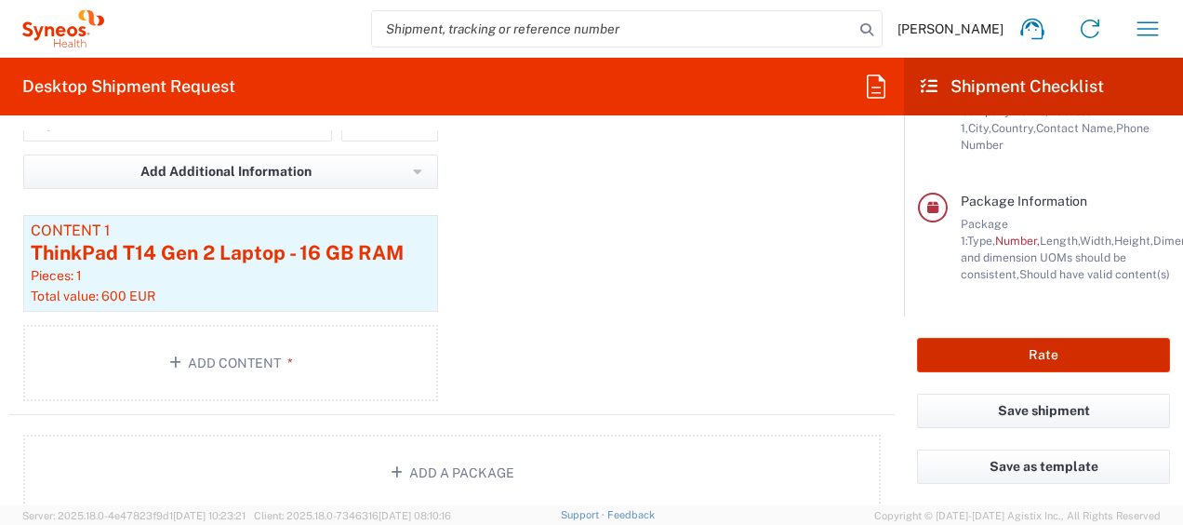
scroll to position [398, 0]
click at [1051, 353] on button "Rate" at bounding box center [1043, 355] width 253 height 34
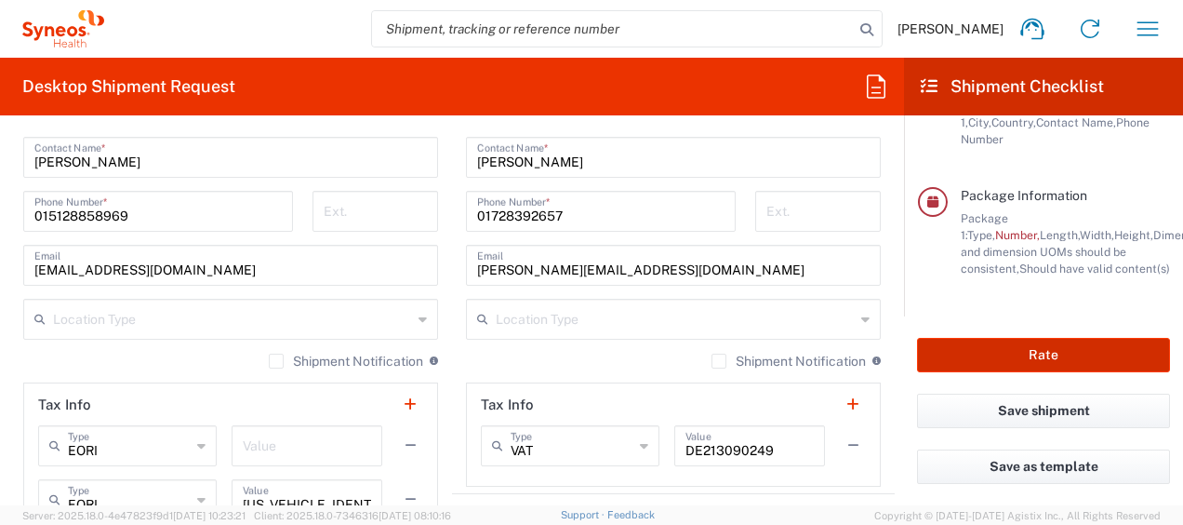
scroll to position [1375, 0]
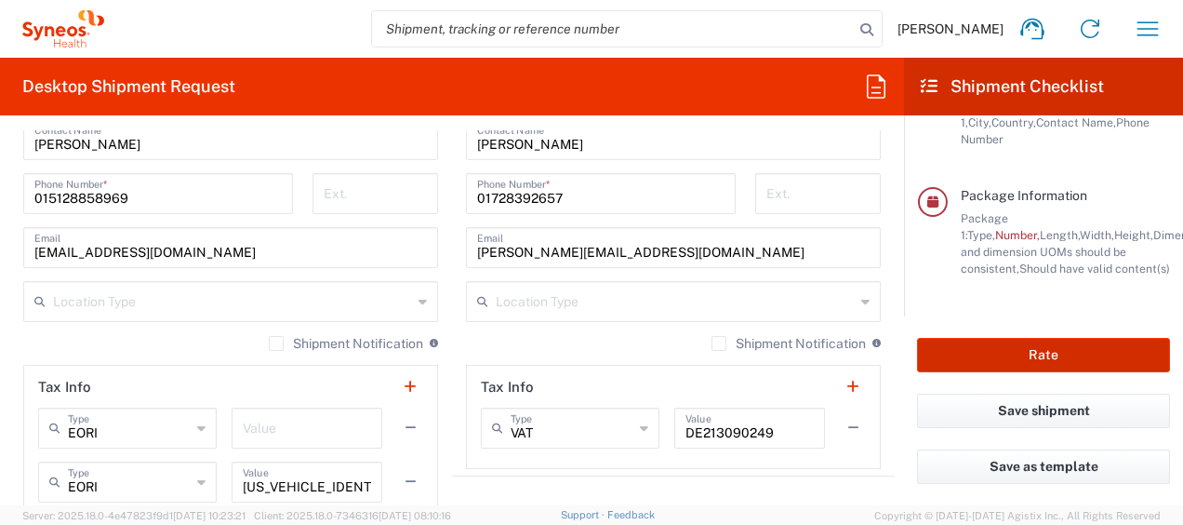
click at [1029, 355] on button "Rate" at bounding box center [1043, 355] width 253 height 34
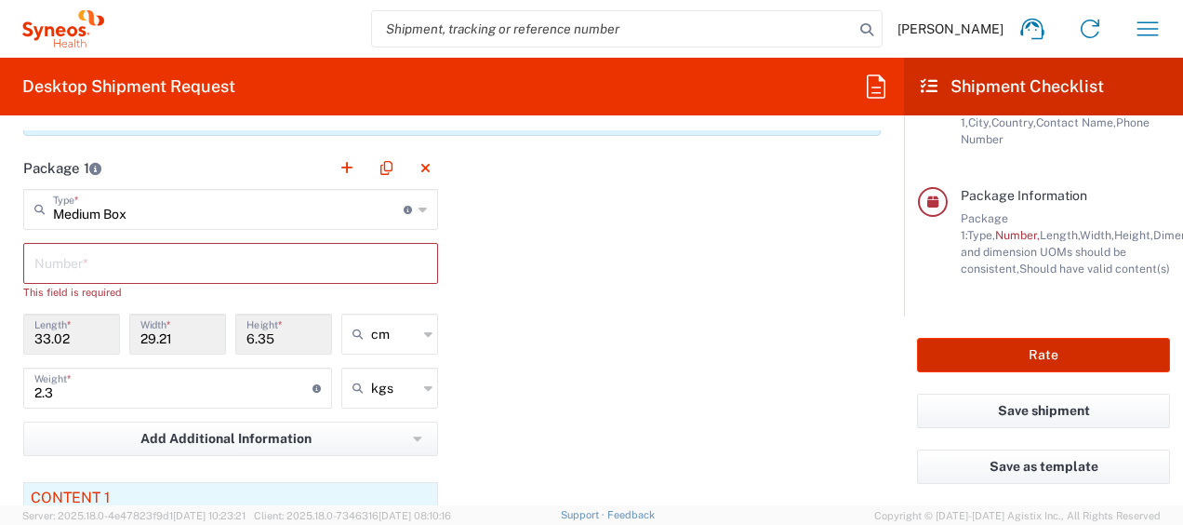
scroll to position [1870, 0]
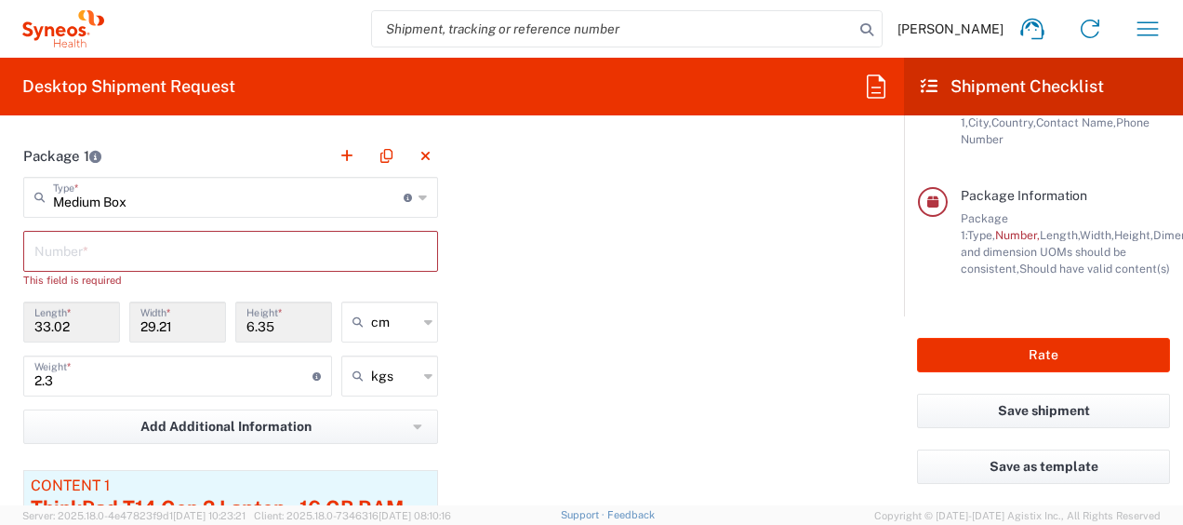
click at [45, 249] on input "text" at bounding box center [230, 249] width 393 height 33
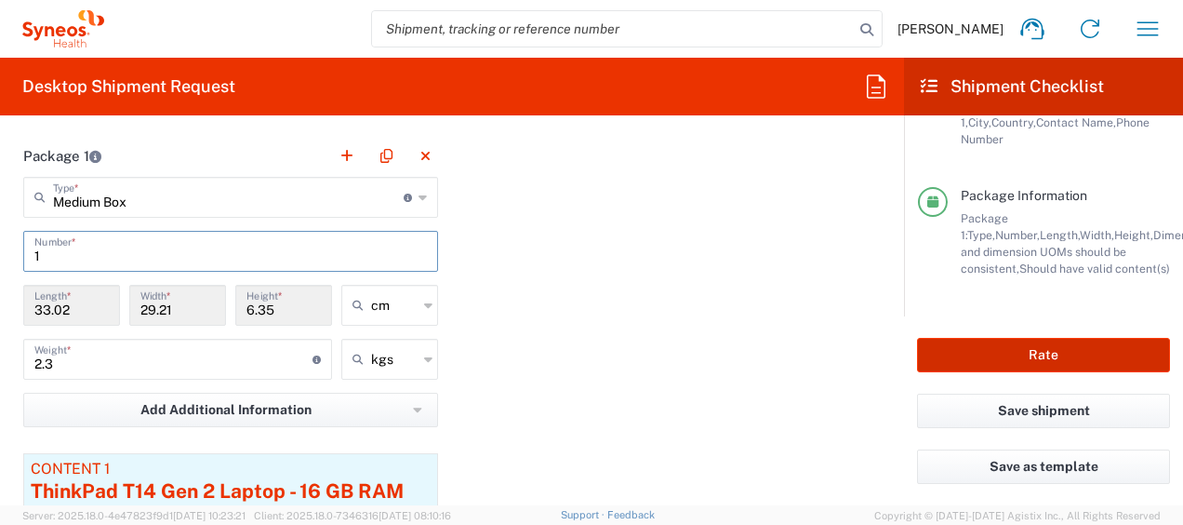
type input "1"
click at [976, 357] on button "Rate" at bounding box center [1043, 355] width 253 height 34
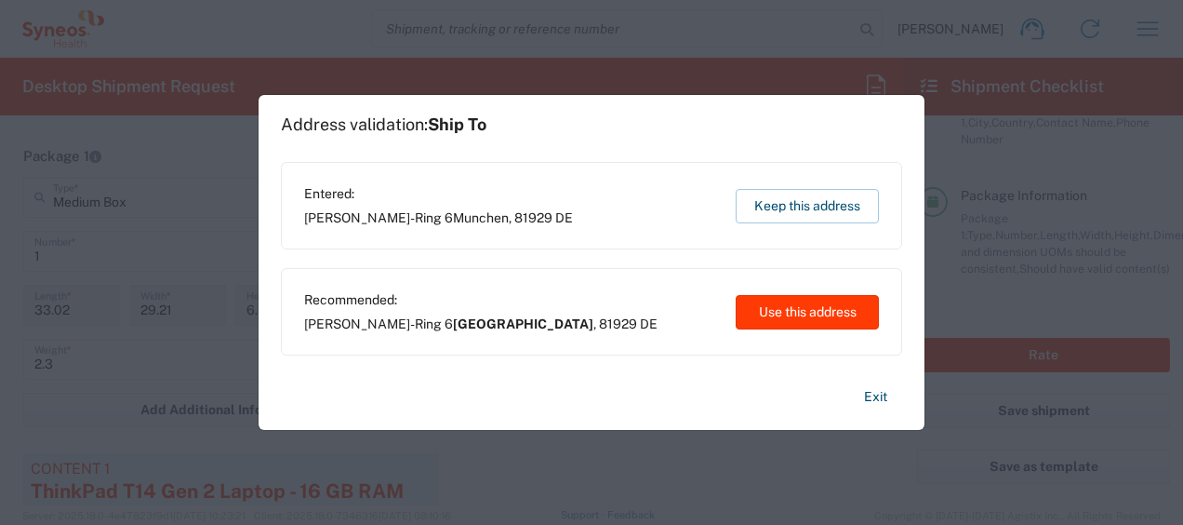
click at [818, 308] on button "Use this address" at bounding box center [807, 312] width 143 height 34
type input "[GEOGRAPHIC_DATA]"
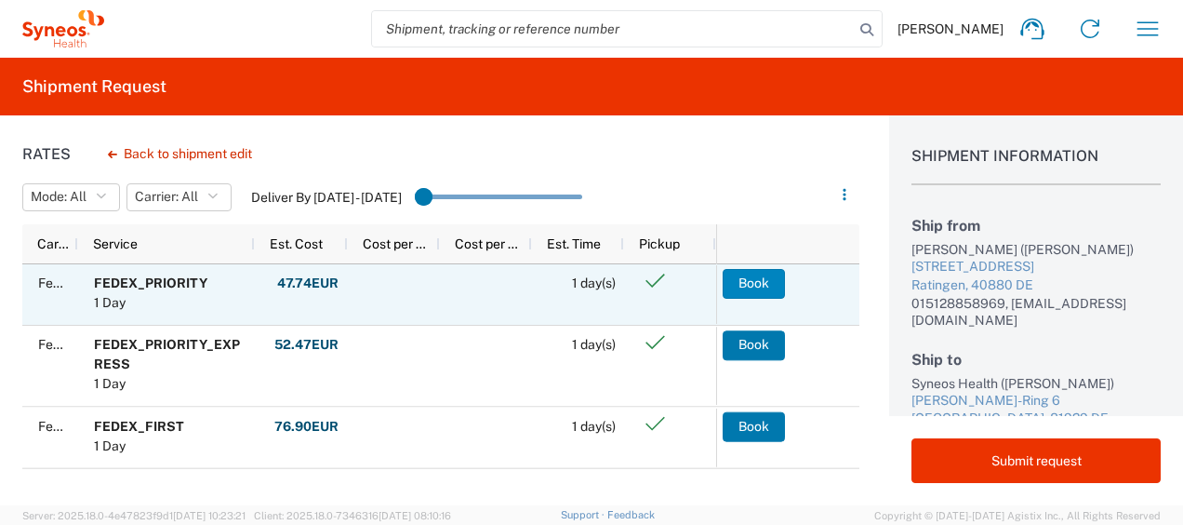
click at [753, 280] on button "Book" at bounding box center [754, 284] width 62 height 30
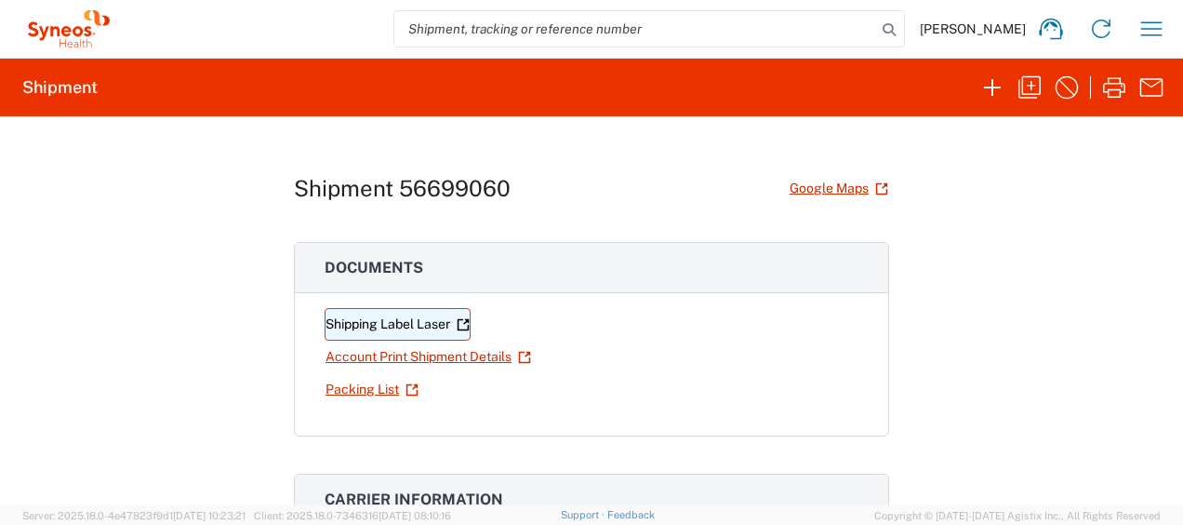
click at [393, 314] on link "Shipping Label Laser" at bounding box center [398, 324] width 146 height 33
